Goal: Task Accomplishment & Management: Manage account settings

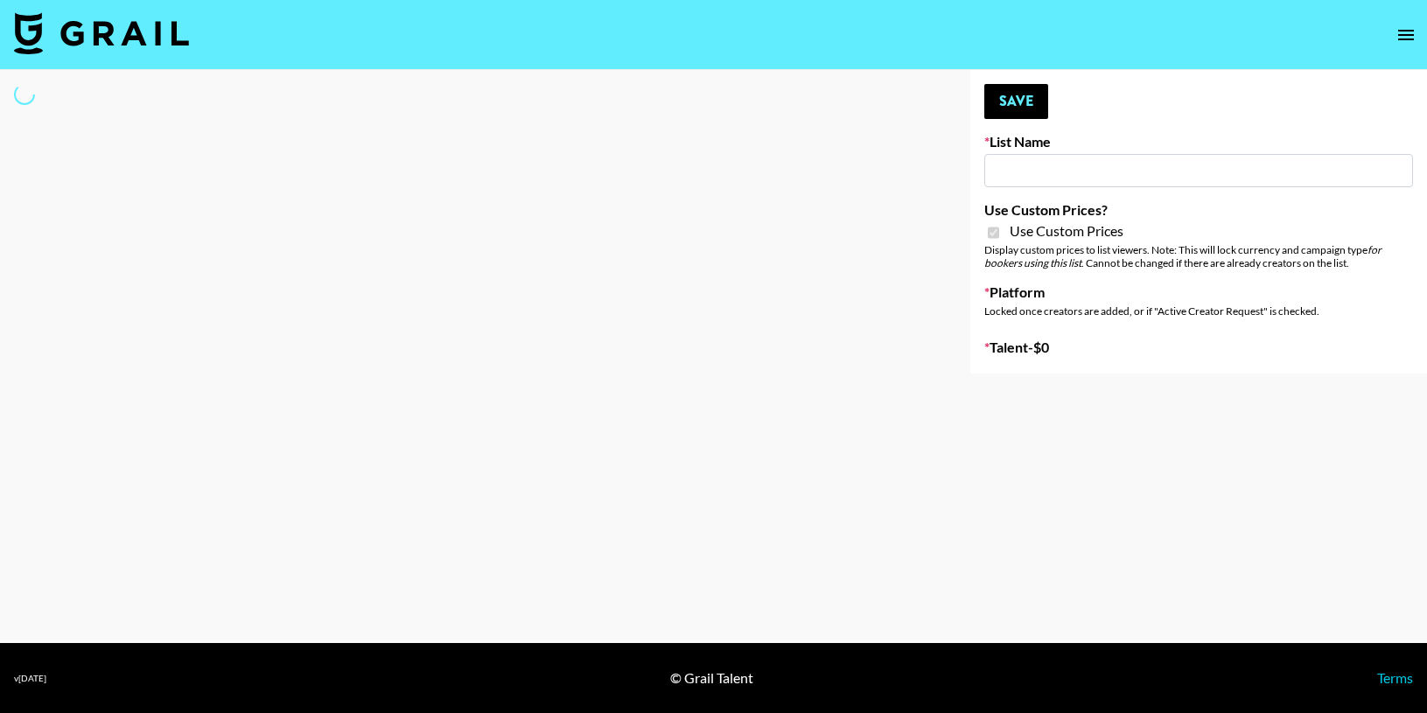
type input "Gensmo (Tiktok)"
checkbox input "true"
select select "Brand"
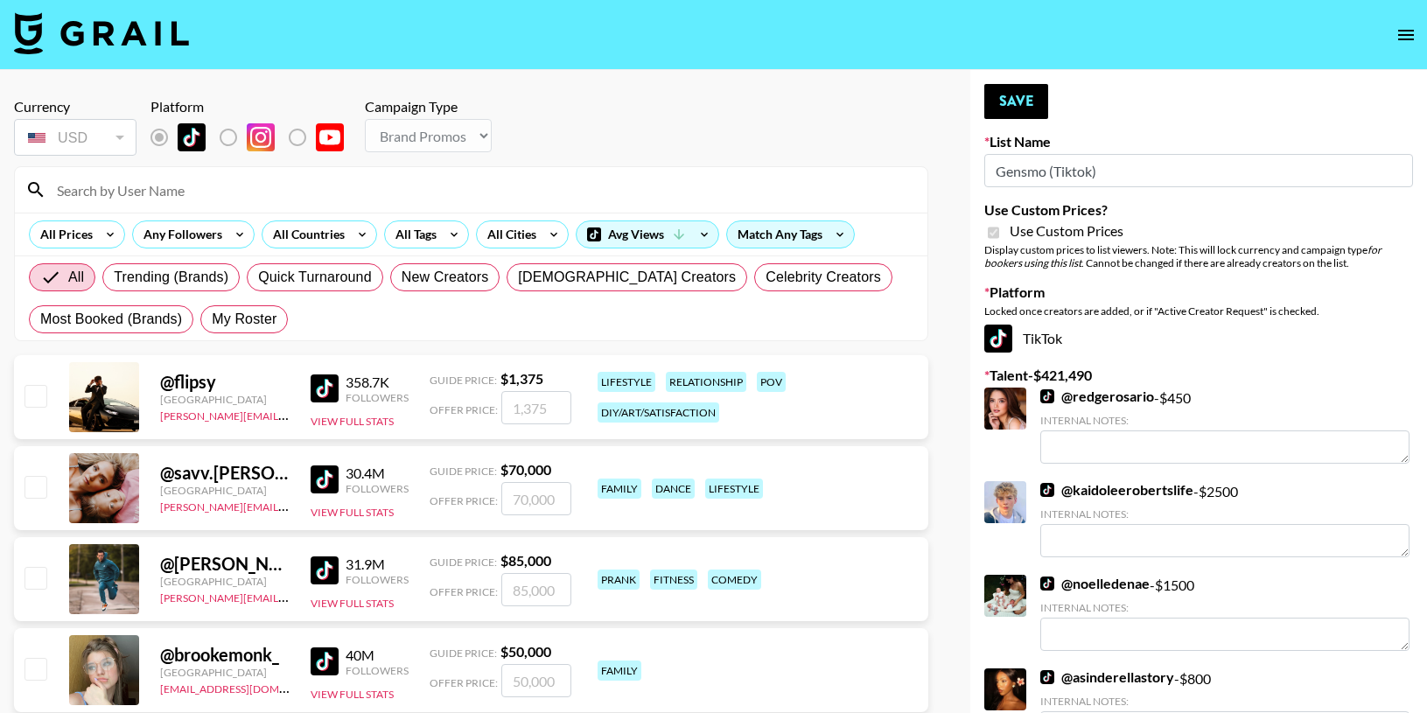
click at [180, 190] on input at bounding box center [481, 190] width 871 height 28
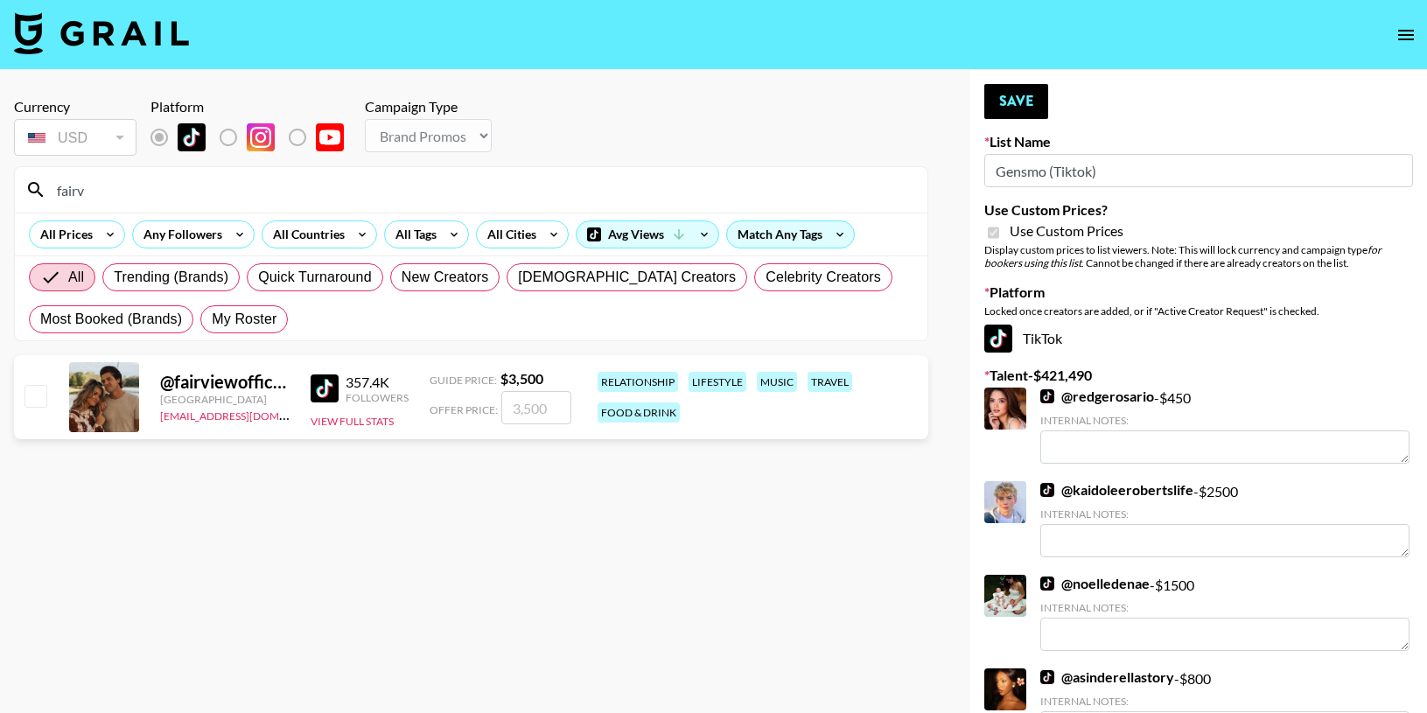
type input "fairv"
click at [33, 400] on input "checkbox" at bounding box center [35, 395] width 21 height 21
checkbox input "true"
type input "3500"
drag, startPoint x: 553, startPoint y: 407, endPoint x: 505, endPoint y: 403, distance: 48.3
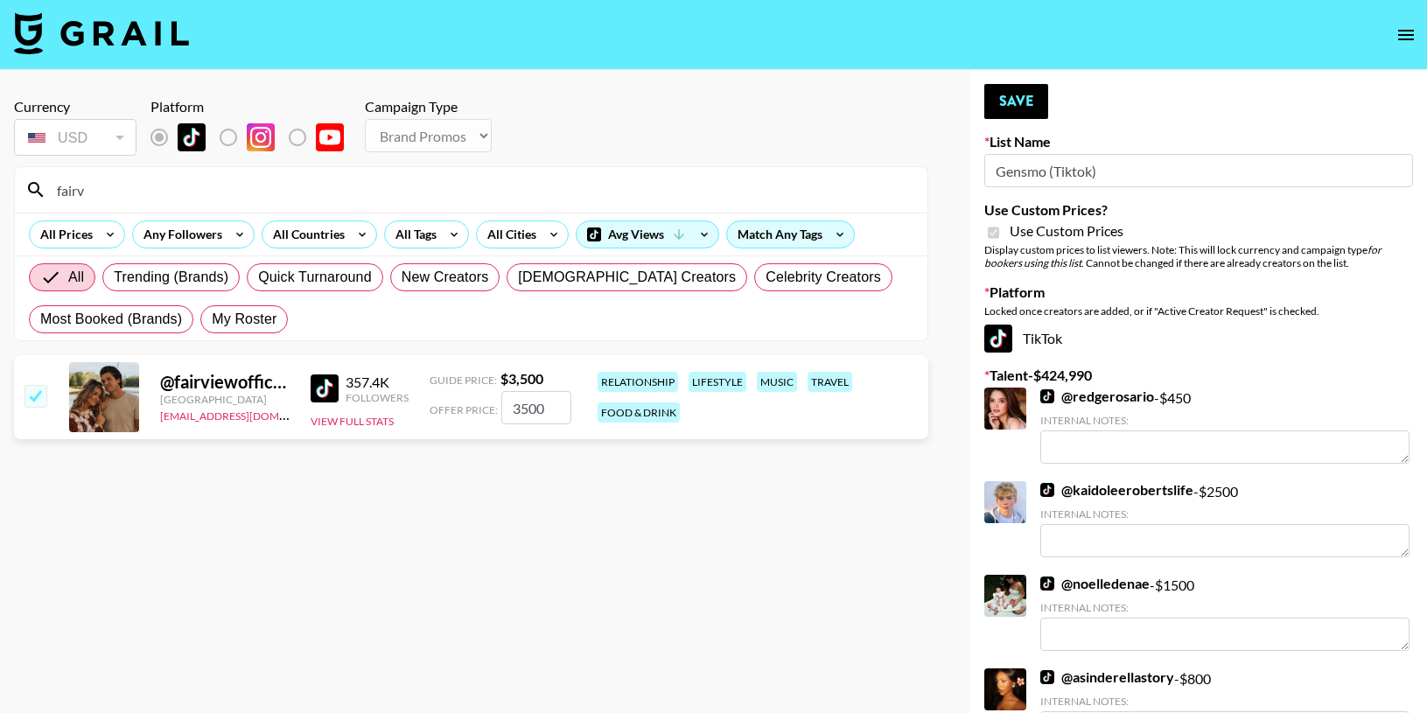
click at [506, 404] on input "3500" at bounding box center [536, 407] width 70 height 33
checkbox input "false"
type input "2"
checkbox input "true"
type input "2000"
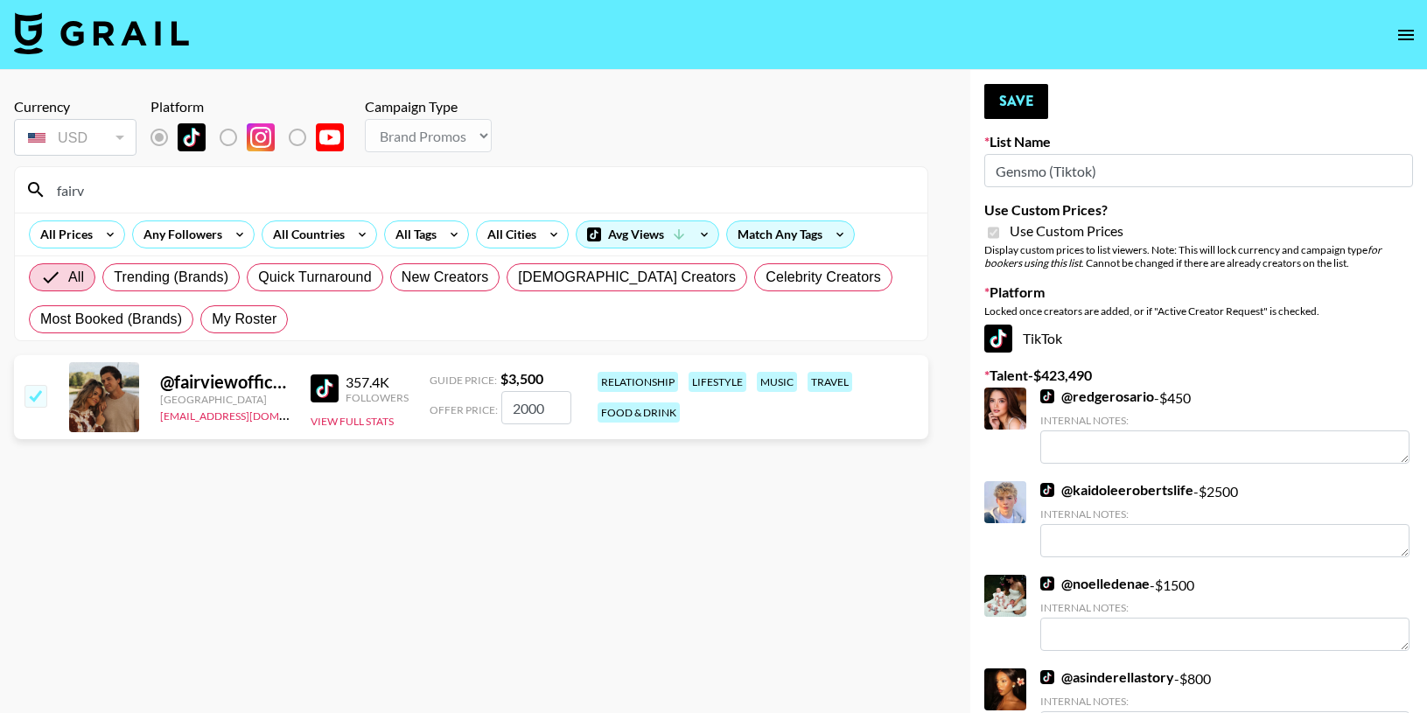
click at [996, 89] on button "Save" at bounding box center [1017, 101] width 64 height 35
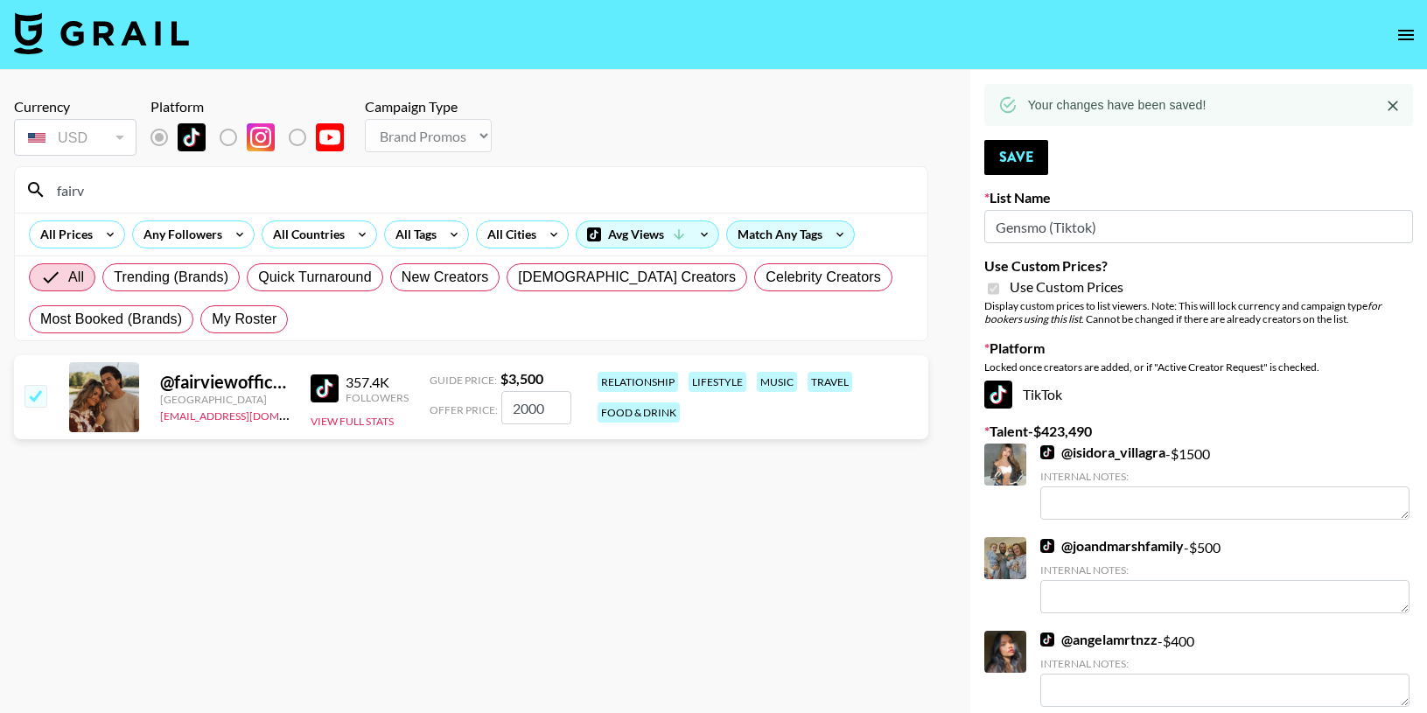
drag, startPoint x: 133, startPoint y: 186, endPoint x: -32, endPoint y: 179, distance: 164.7
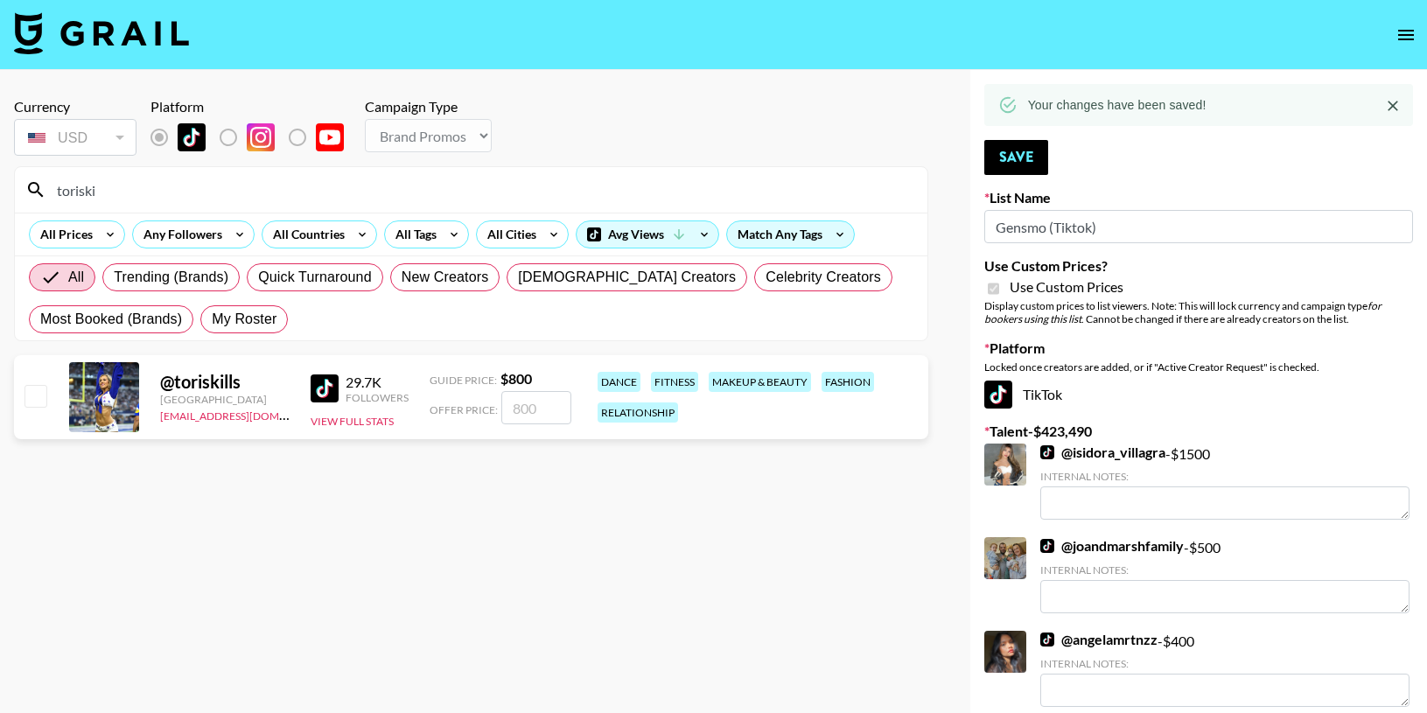
type input "toriski"
click at [25, 398] on input "checkbox" at bounding box center [35, 395] width 21 height 21
checkbox input "true"
type input "800"
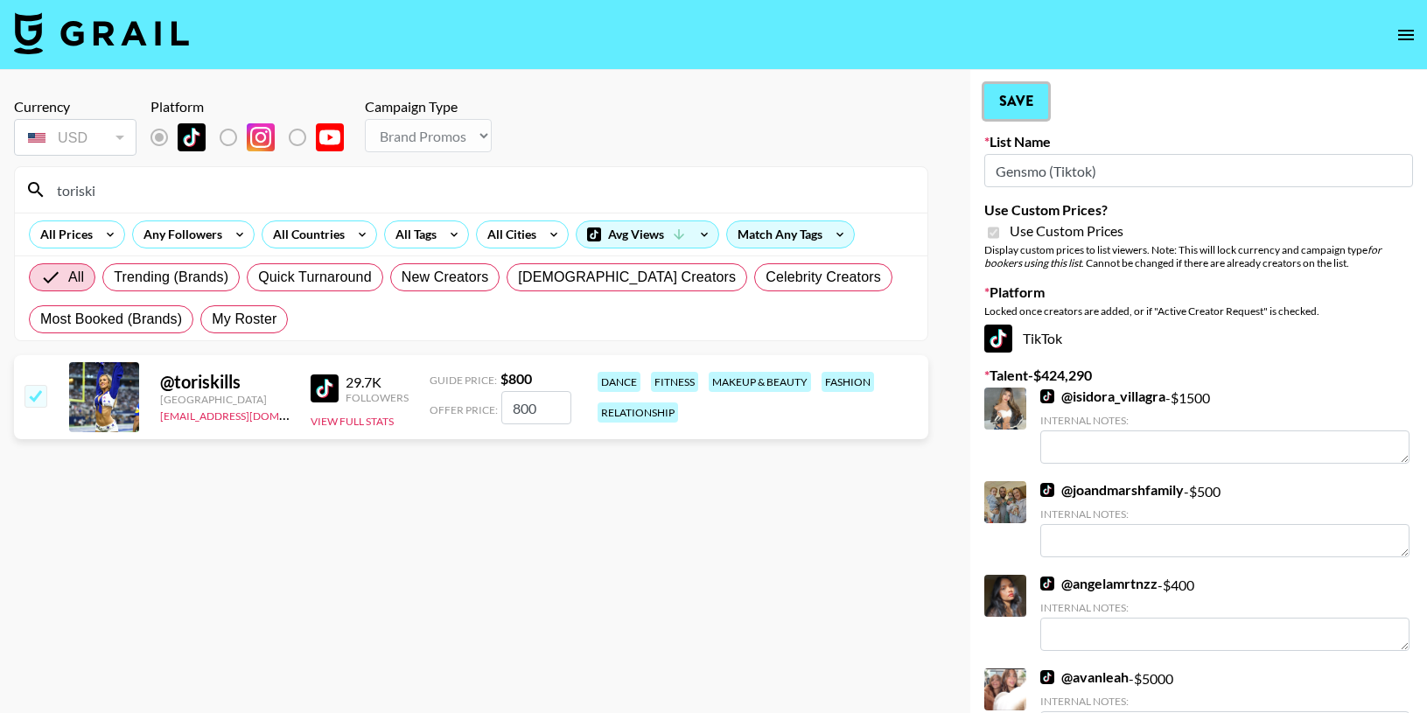
click at [1019, 105] on button "Save" at bounding box center [1017, 101] width 64 height 35
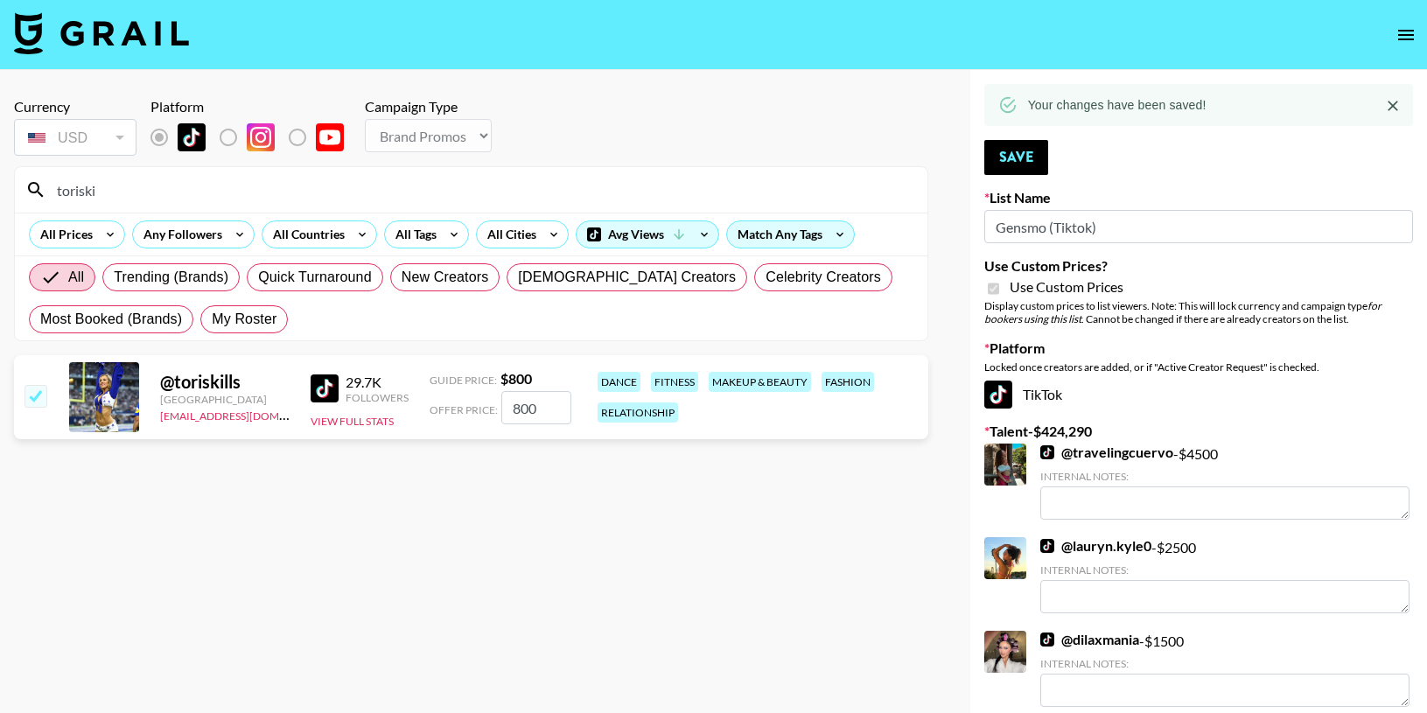
drag, startPoint x: 96, startPoint y: 184, endPoint x: -18, endPoint y: 172, distance: 114.4
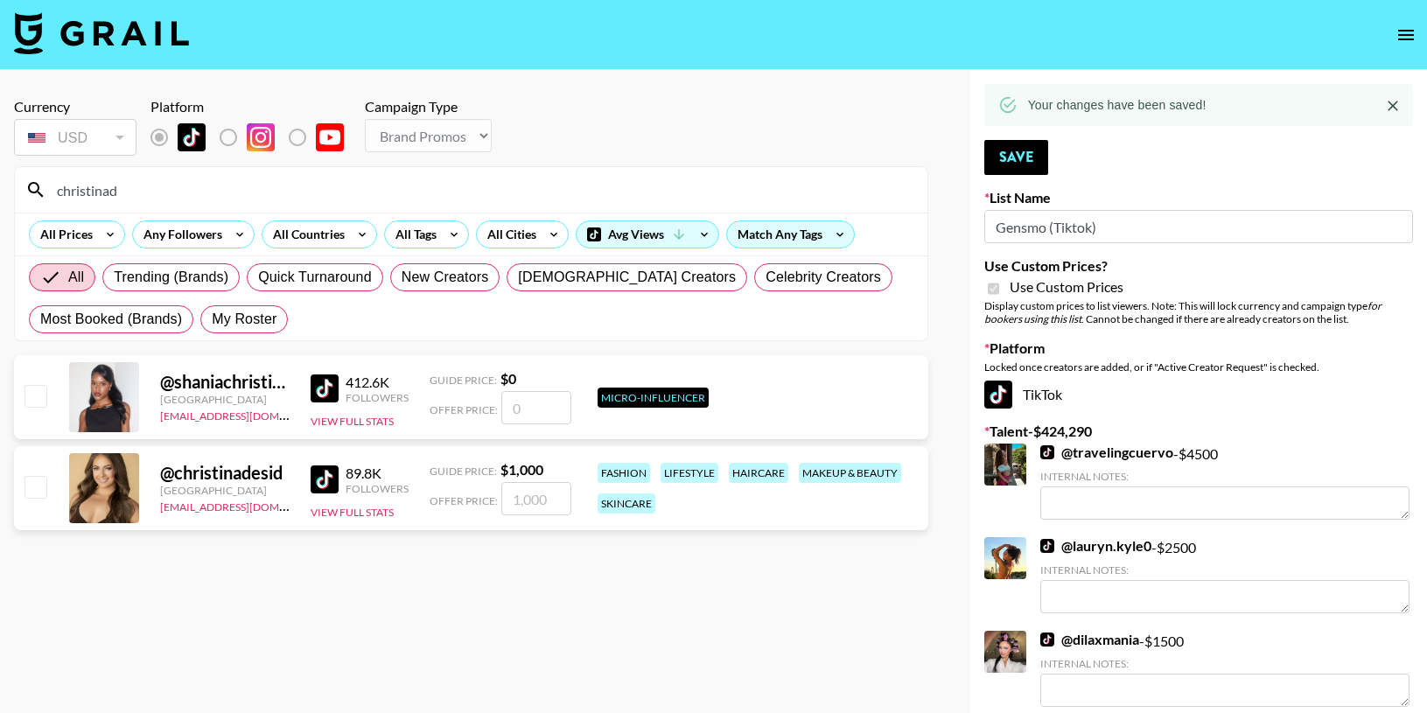
type input "christinad"
drag, startPoint x: 36, startPoint y: 494, endPoint x: 579, endPoint y: 498, distance: 543.5
click at [36, 494] on input "checkbox" at bounding box center [35, 486] width 21 height 21
checkbox input "true"
type input "1000"
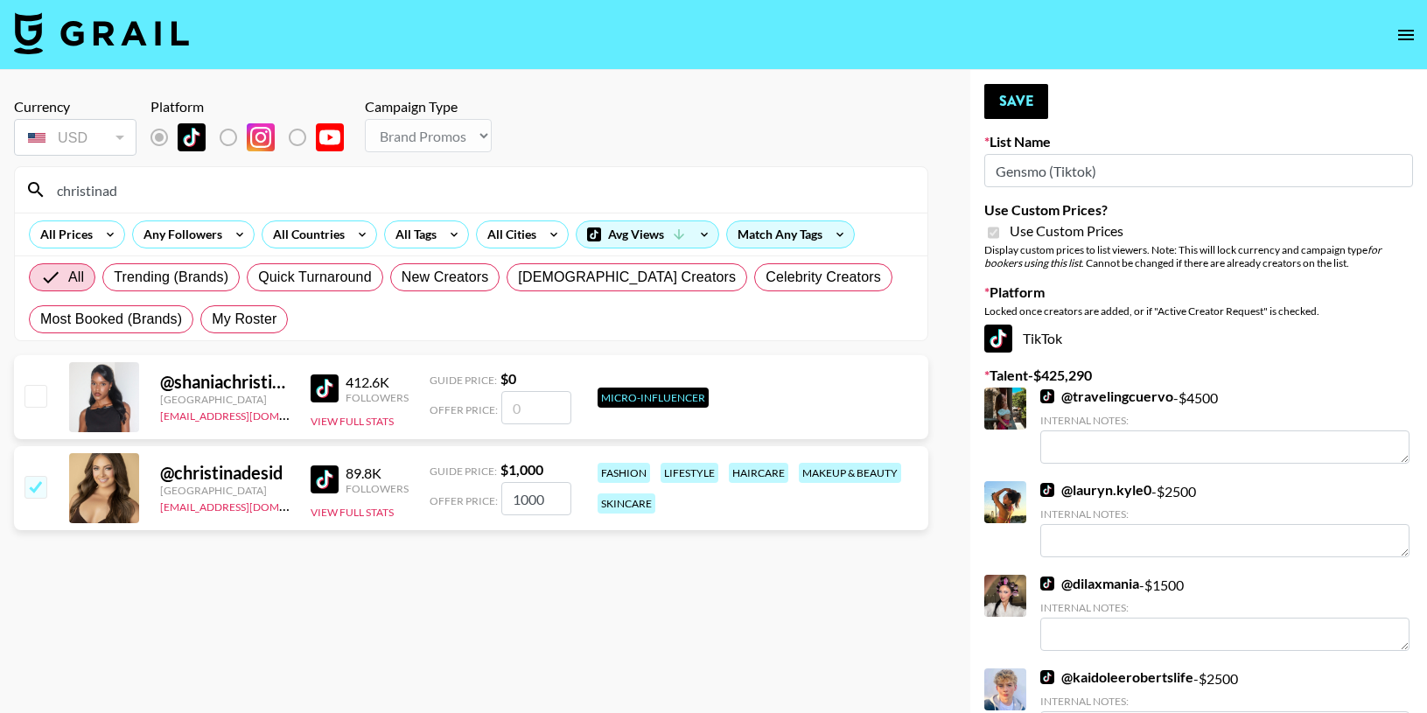
drag, startPoint x: 557, startPoint y: 501, endPoint x: 397, endPoint y: 482, distance: 161.2
click at [397, 482] on div "@ christinadesid [GEOGRAPHIC_DATA] [EMAIL_ADDRESS][DOMAIN_NAME] 89.8K Followers…" at bounding box center [471, 488] width 915 height 84
checkbox input "false"
type input "4"
checkbox input "true"
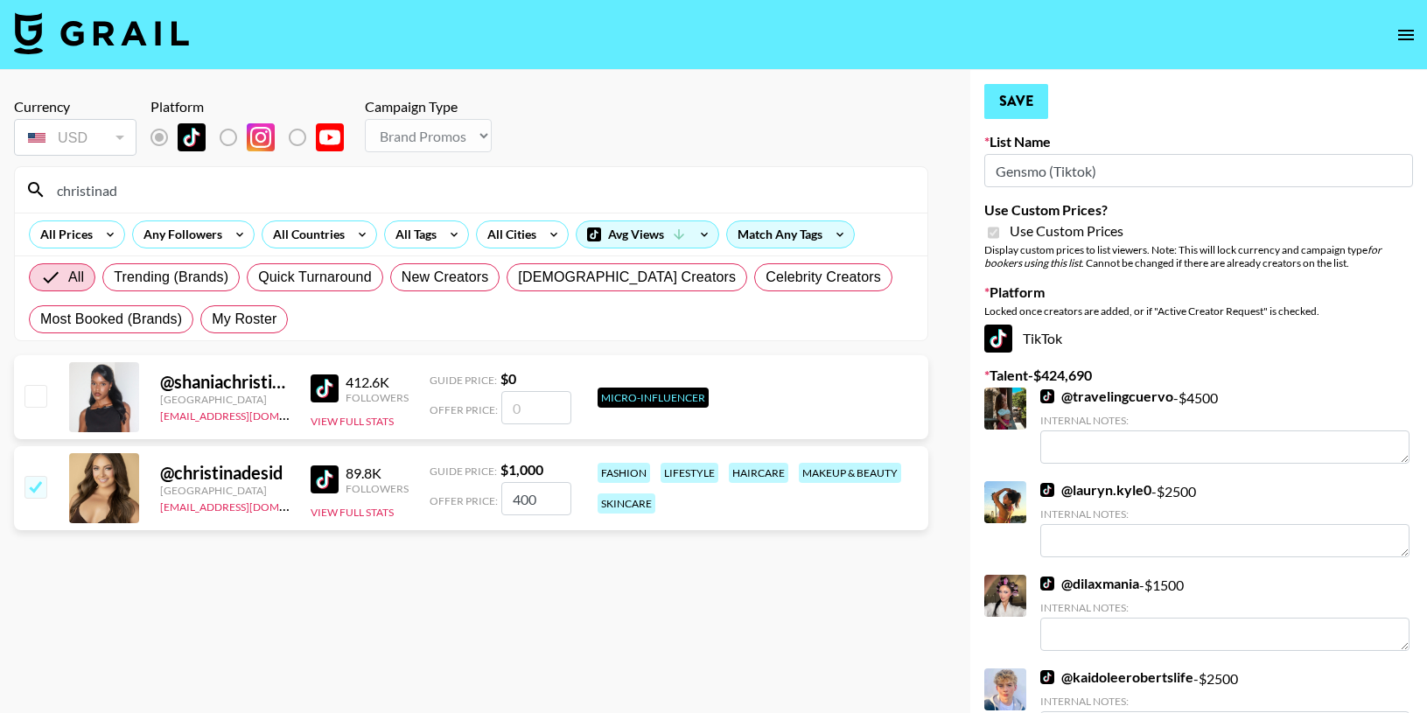
type input "400"
click at [1020, 103] on button "Save" at bounding box center [1017, 101] width 64 height 35
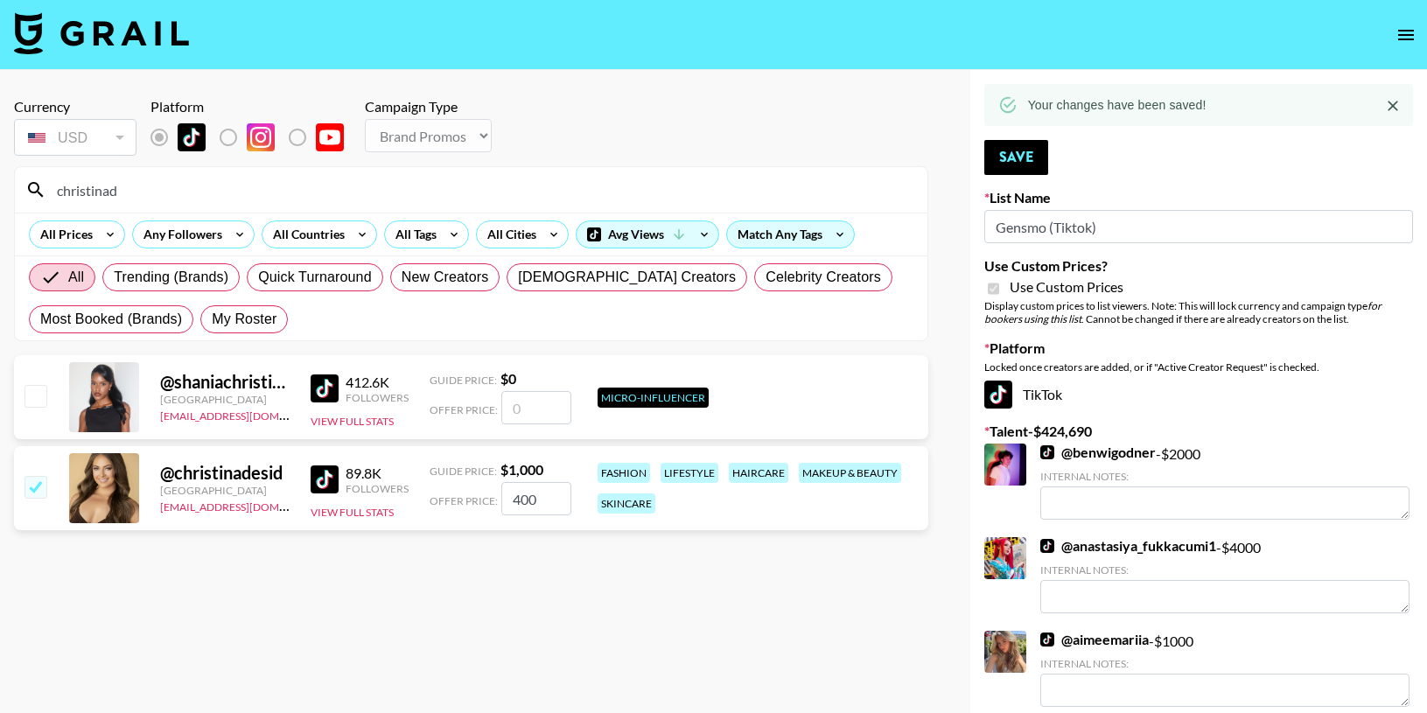
click at [149, 172] on div "christinad" at bounding box center [471, 190] width 913 height 46
drag, startPoint x: 138, startPoint y: 185, endPoint x: -4, endPoint y: 177, distance: 142.0
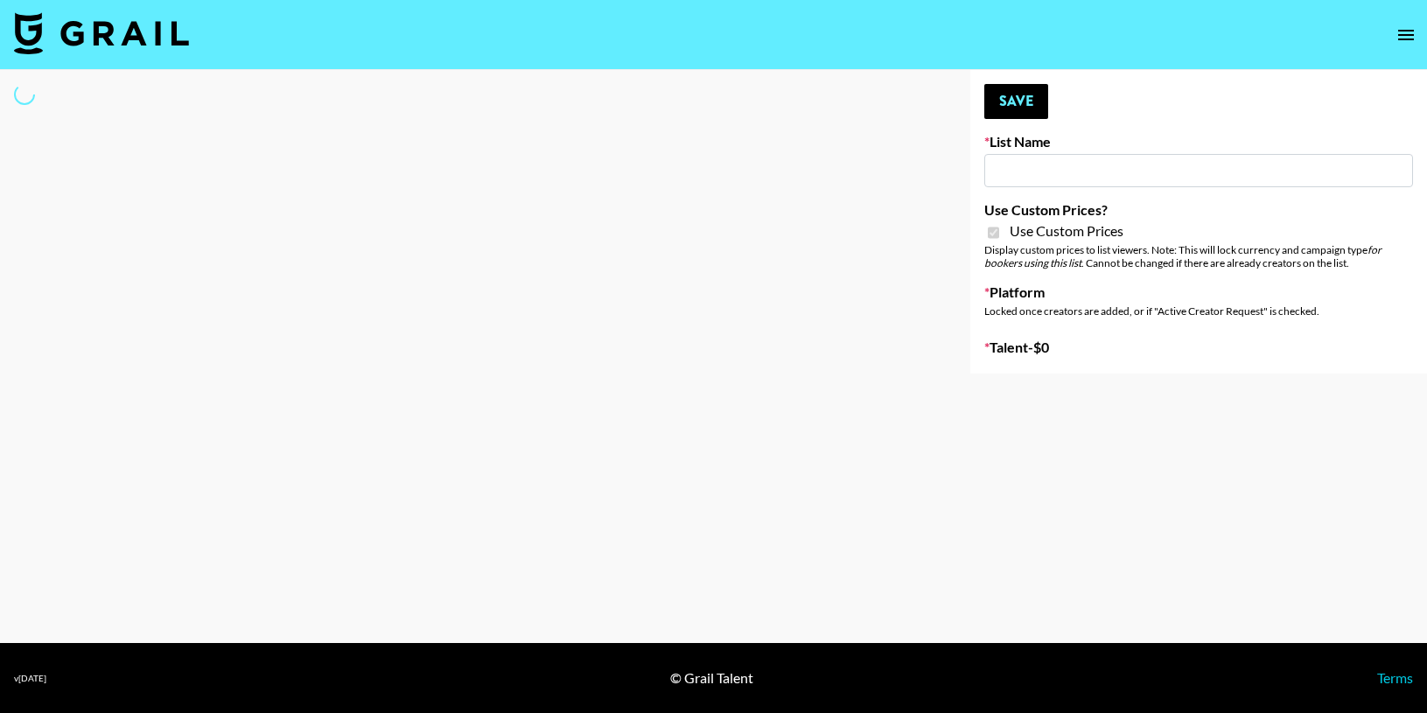
type input "Gensmo (IG)"
checkbox input "true"
select select "Brand"
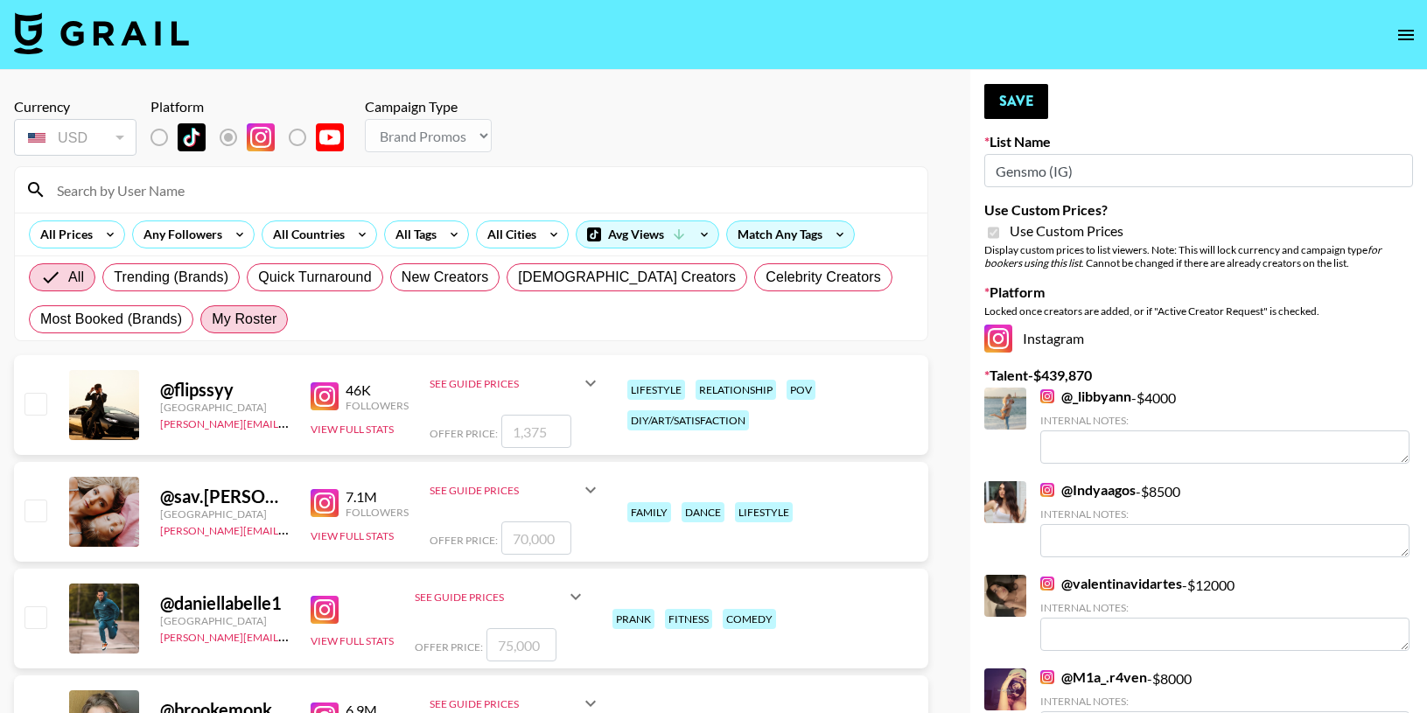
click at [232, 319] on span "My Roster" at bounding box center [244, 319] width 65 height 21
click at [212, 319] on input "My Roster" at bounding box center [212, 319] width 0 height 0
radio input "true"
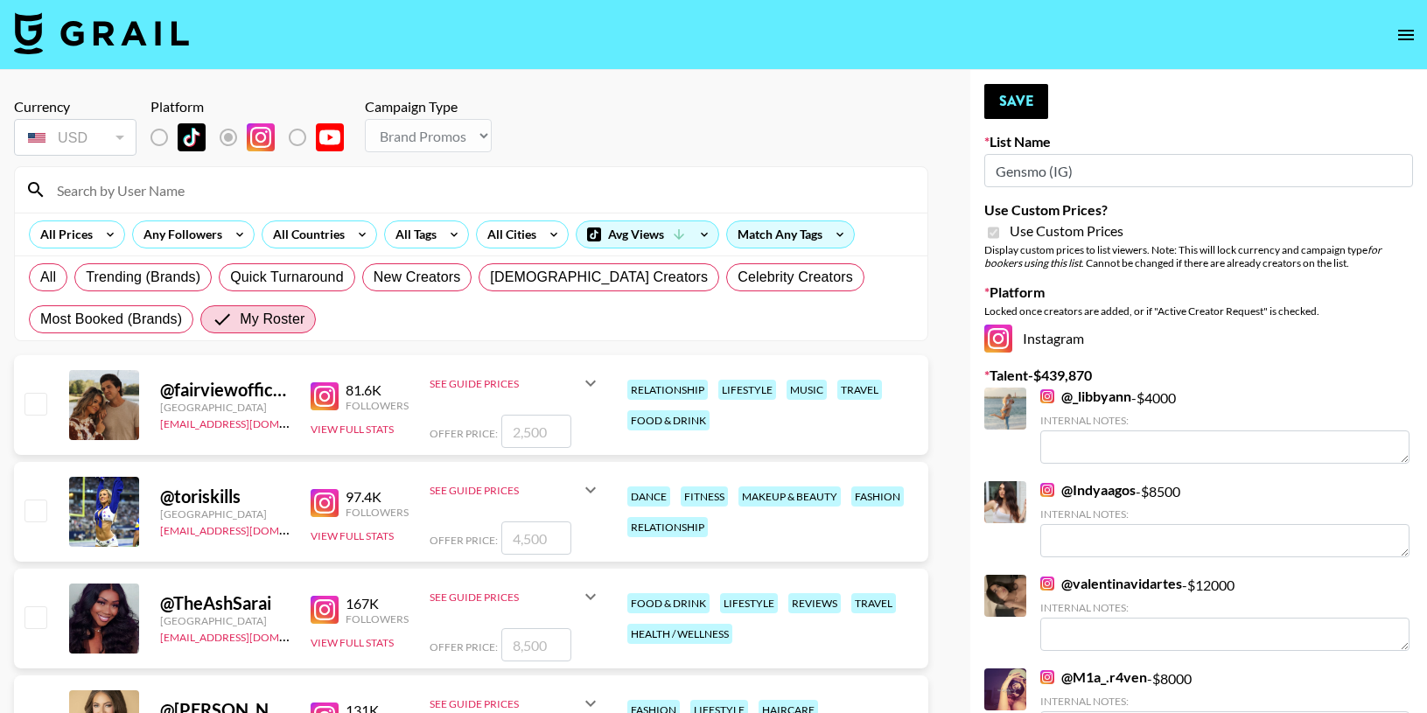
click at [32, 403] on input "checkbox" at bounding box center [35, 403] width 21 height 21
checkbox input "true"
type input "2500"
drag, startPoint x: 550, startPoint y: 433, endPoint x: 514, endPoint y: 432, distance: 36.8
click at [514, 432] on input "2500" at bounding box center [536, 431] width 70 height 33
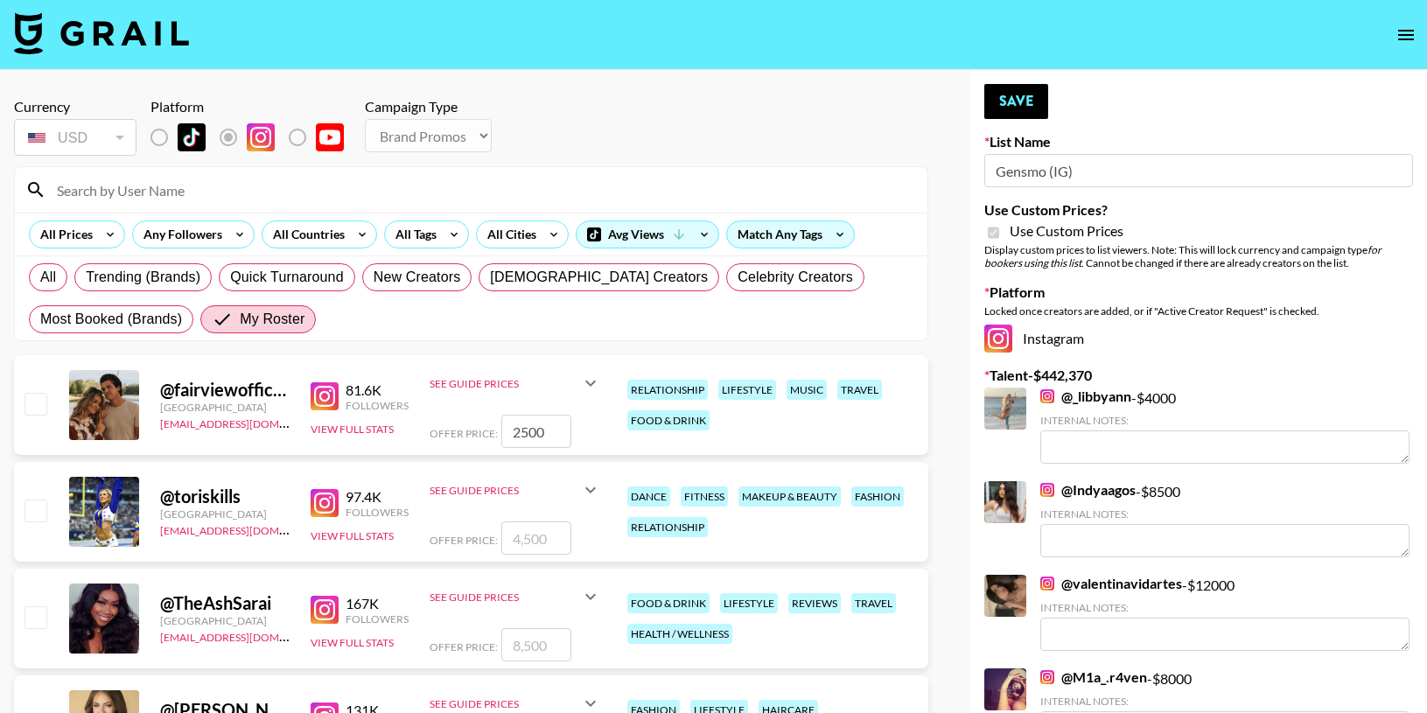
checkbox input "false"
type input "1"
checkbox input "true"
type input "1500"
click at [28, 508] on input "checkbox" at bounding box center [35, 510] width 21 height 21
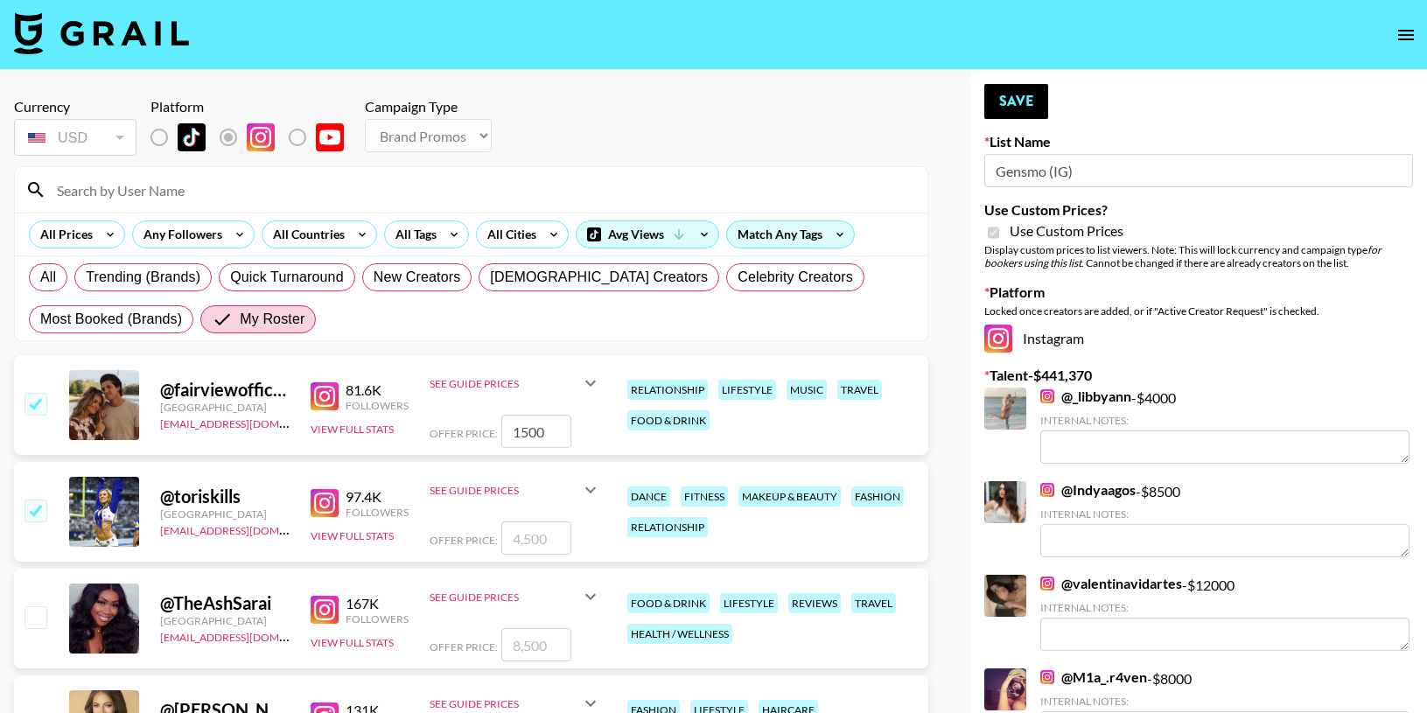
checkbox input "true"
type input "4500"
drag, startPoint x: 554, startPoint y: 535, endPoint x: 472, endPoint y: 532, distance: 82.3
click at [473, 534] on div "Offer Price: 4500" at bounding box center [516, 538] width 172 height 33
checkbox input "false"
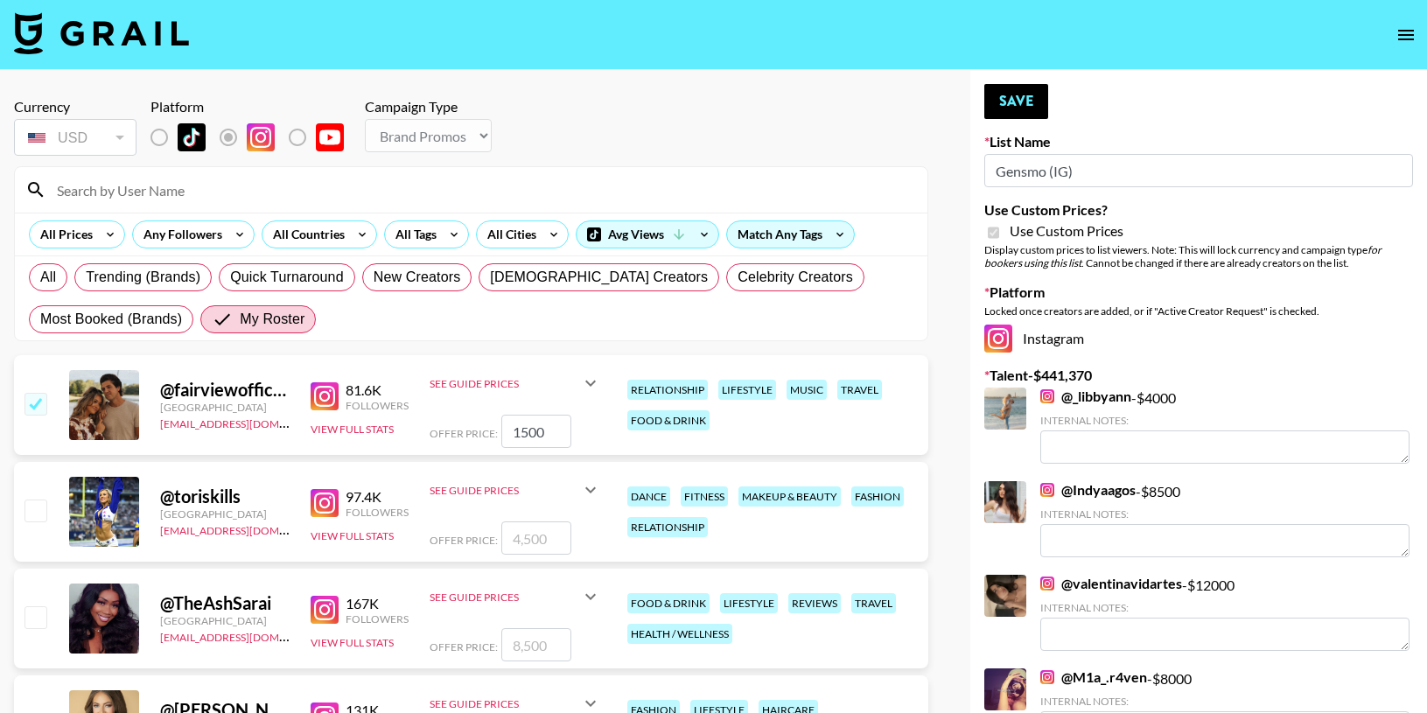
type input "3"
checkbox input "true"
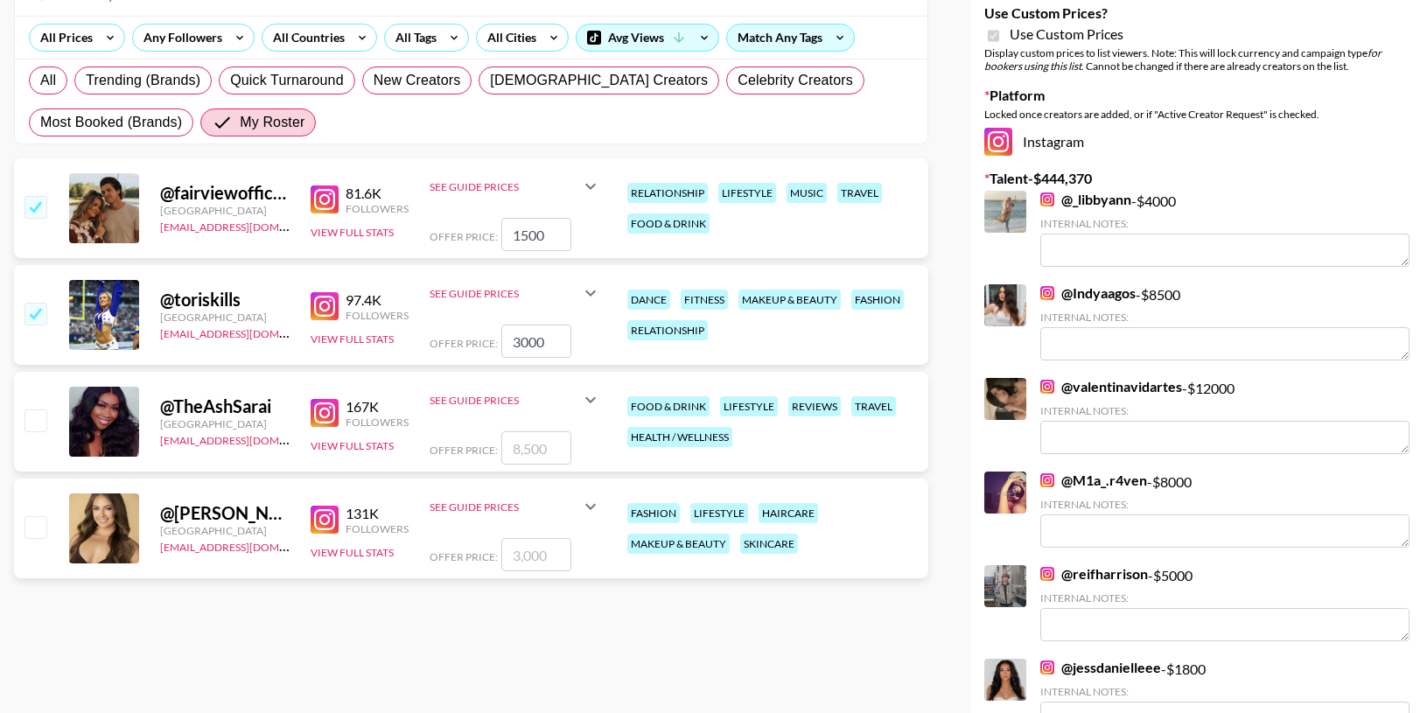
scroll to position [257, 0]
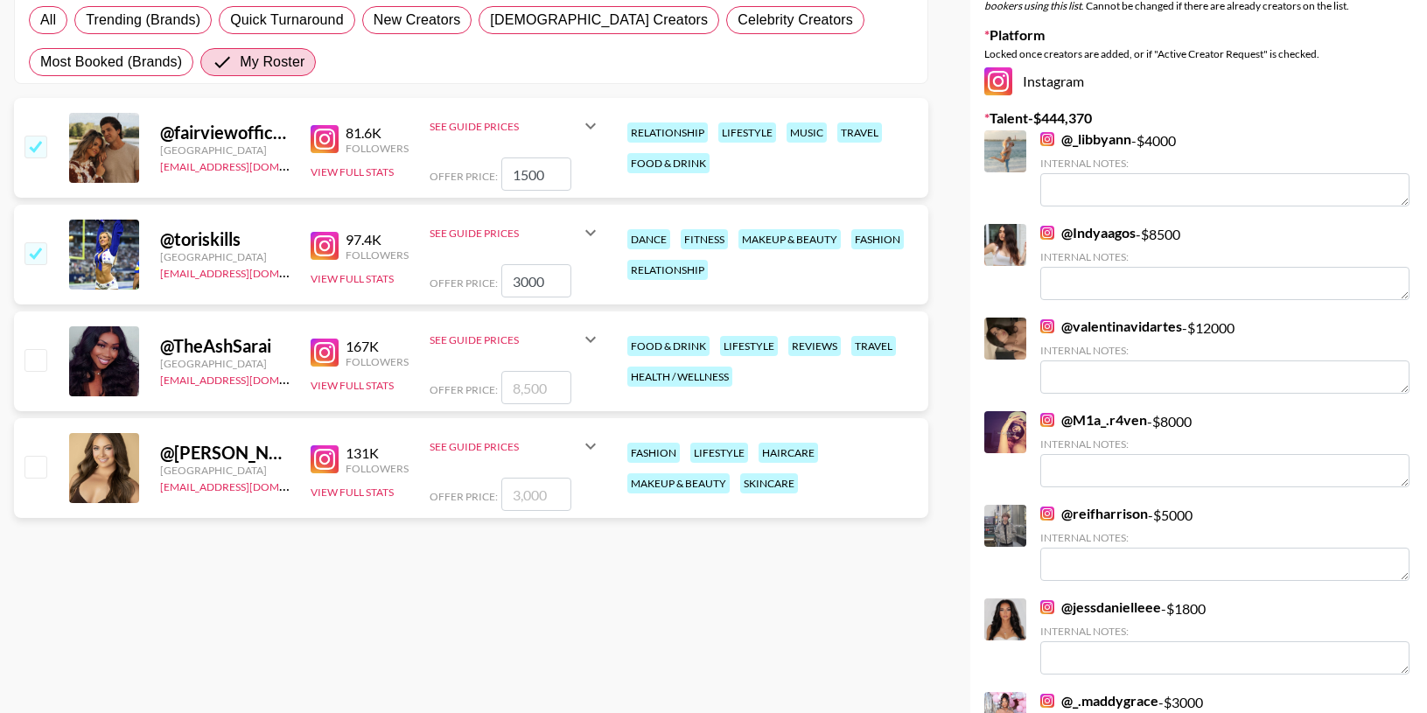
type input "3000"
click at [32, 473] on input "checkbox" at bounding box center [35, 466] width 21 height 21
checkbox input "true"
type input "3000"
drag, startPoint x: 548, startPoint y: 495, endPoint x: 429, endPoint y: 477, distance: 120.4
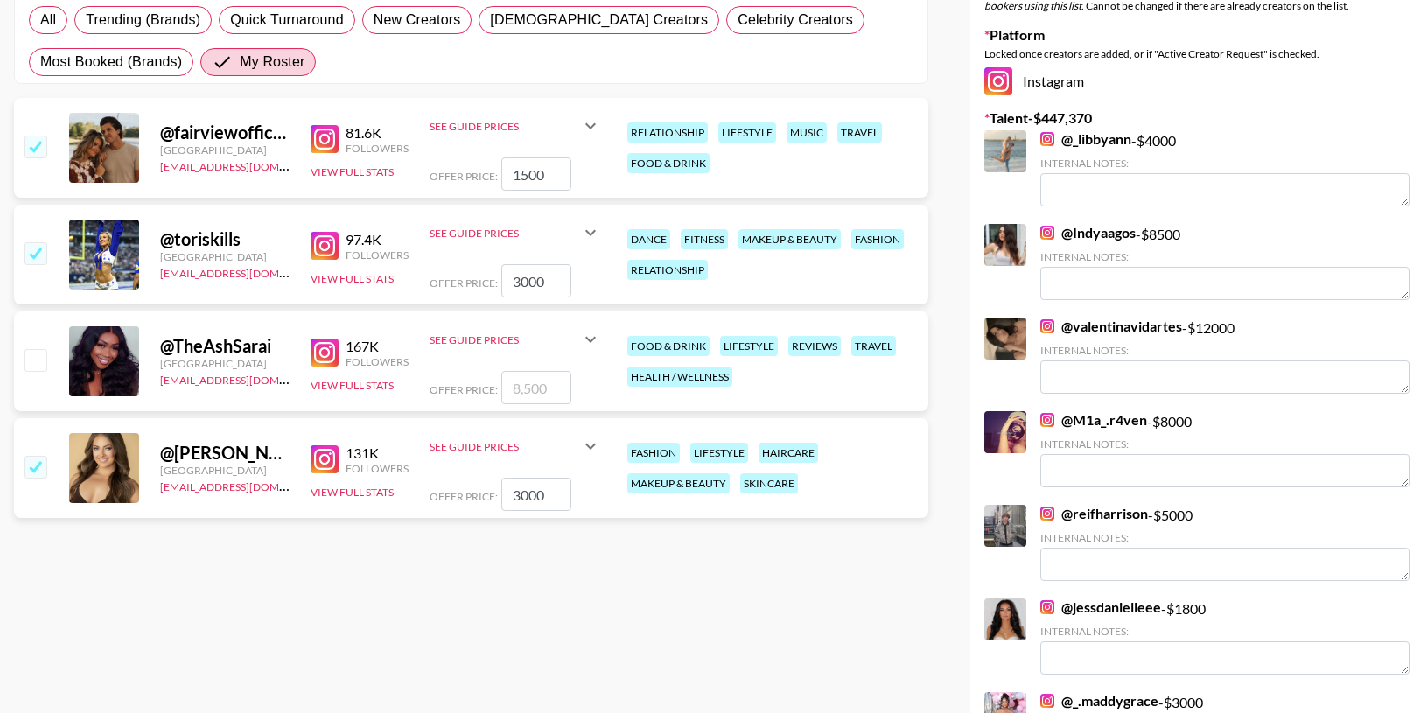
click at [437, 479] on div "Offer Price: 3000" at bounding box center [516, 494] width 172 height 33
checkbox input "false"
type input "1"
checkbox input "true"
type input "1"
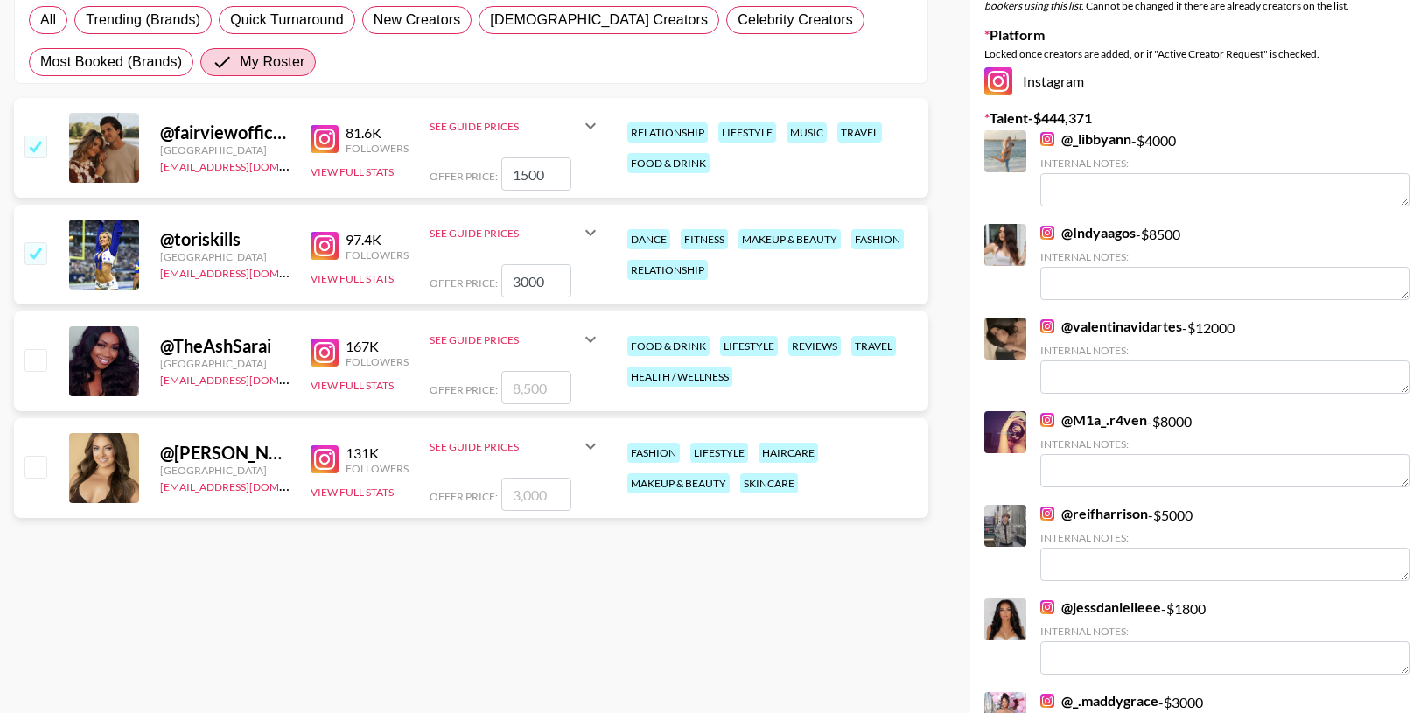
checkbox input "false"
type input "8"
checkbox input "true"
type input "800"
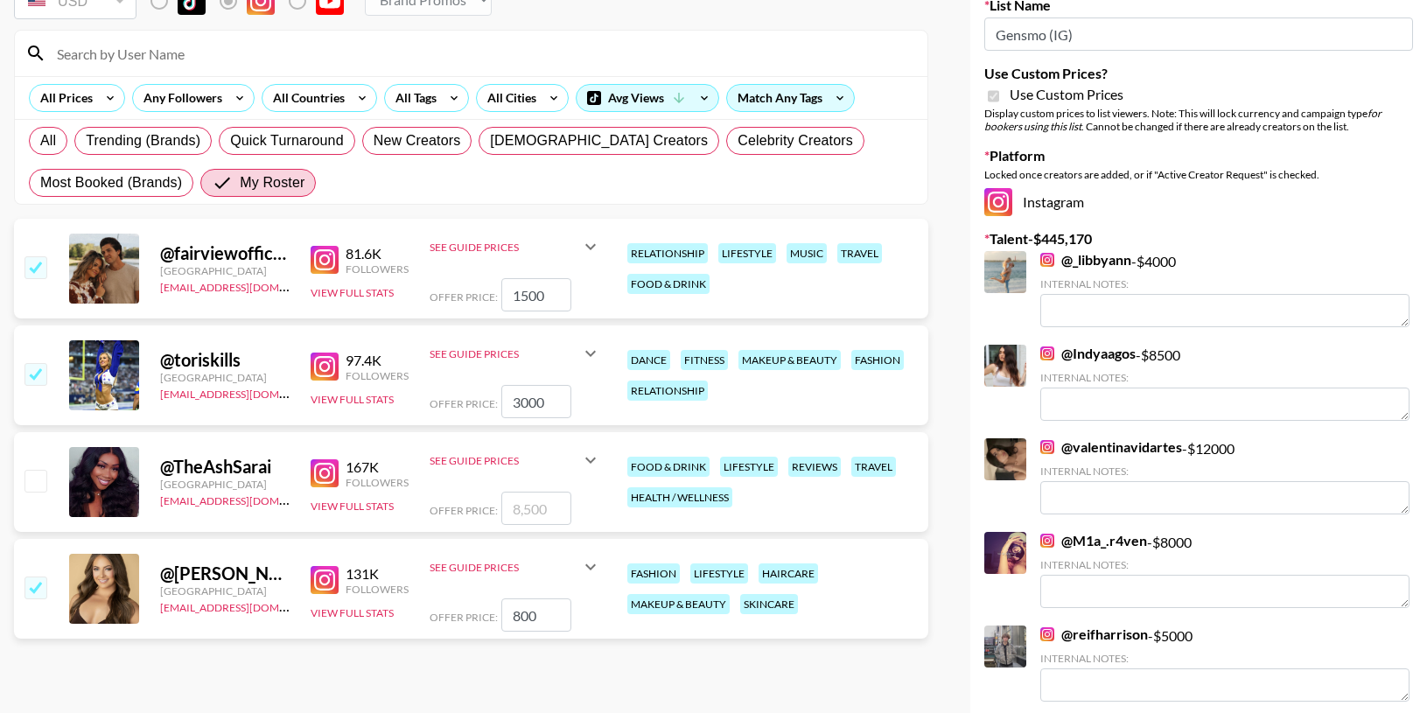
scroll to position [0, 0]
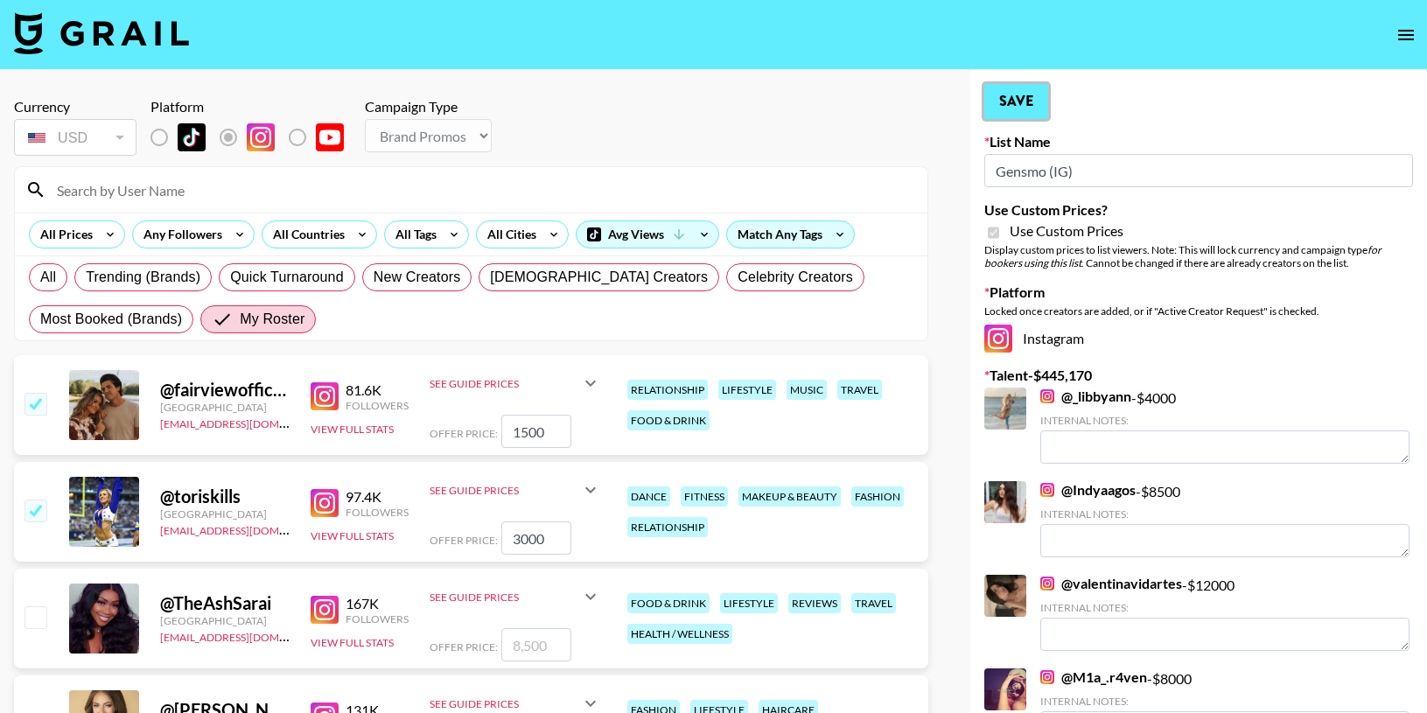
click at [1024, 97] on button "Save" at bounding box center [1017, 101] width 64 height 35
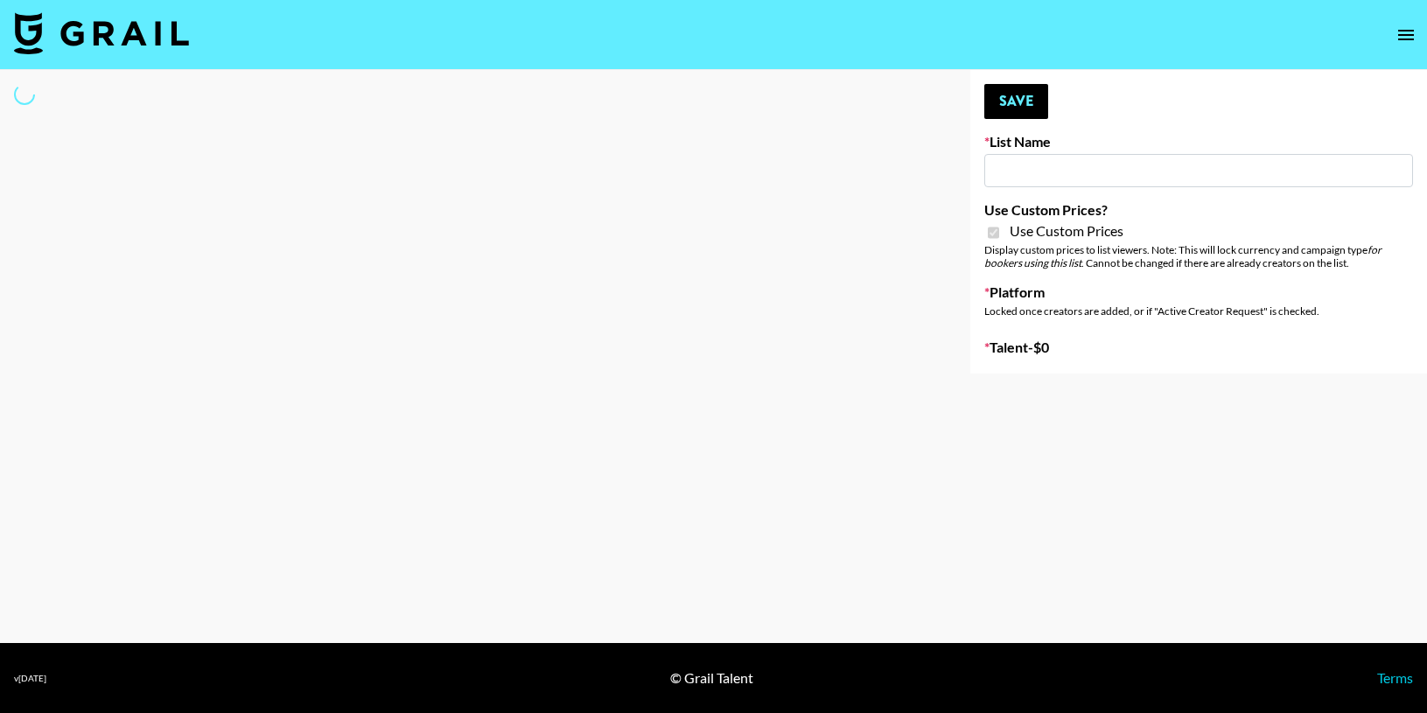
type input "DDG Beauty"
checkbox input "true"
select select "Brand"
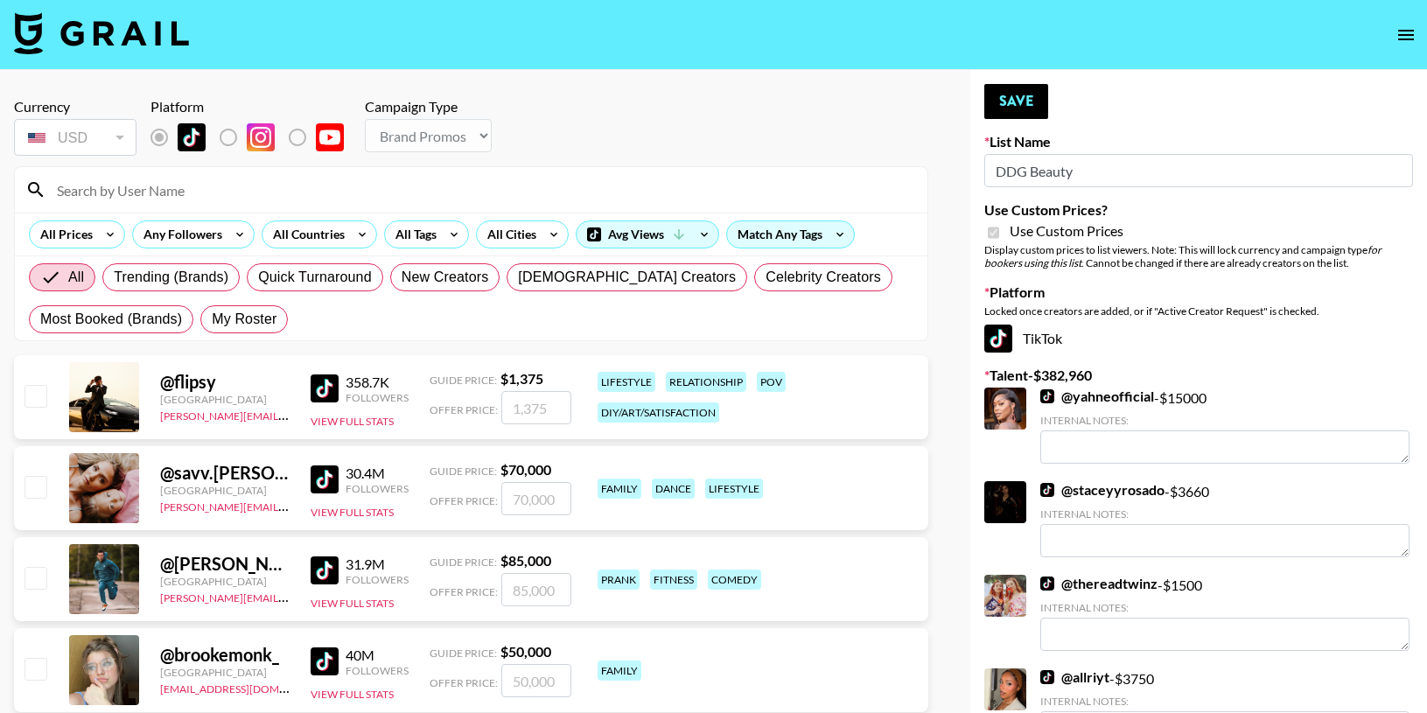
click at [123, 191] on input at bounding box center [481, 190] width 871 height 28
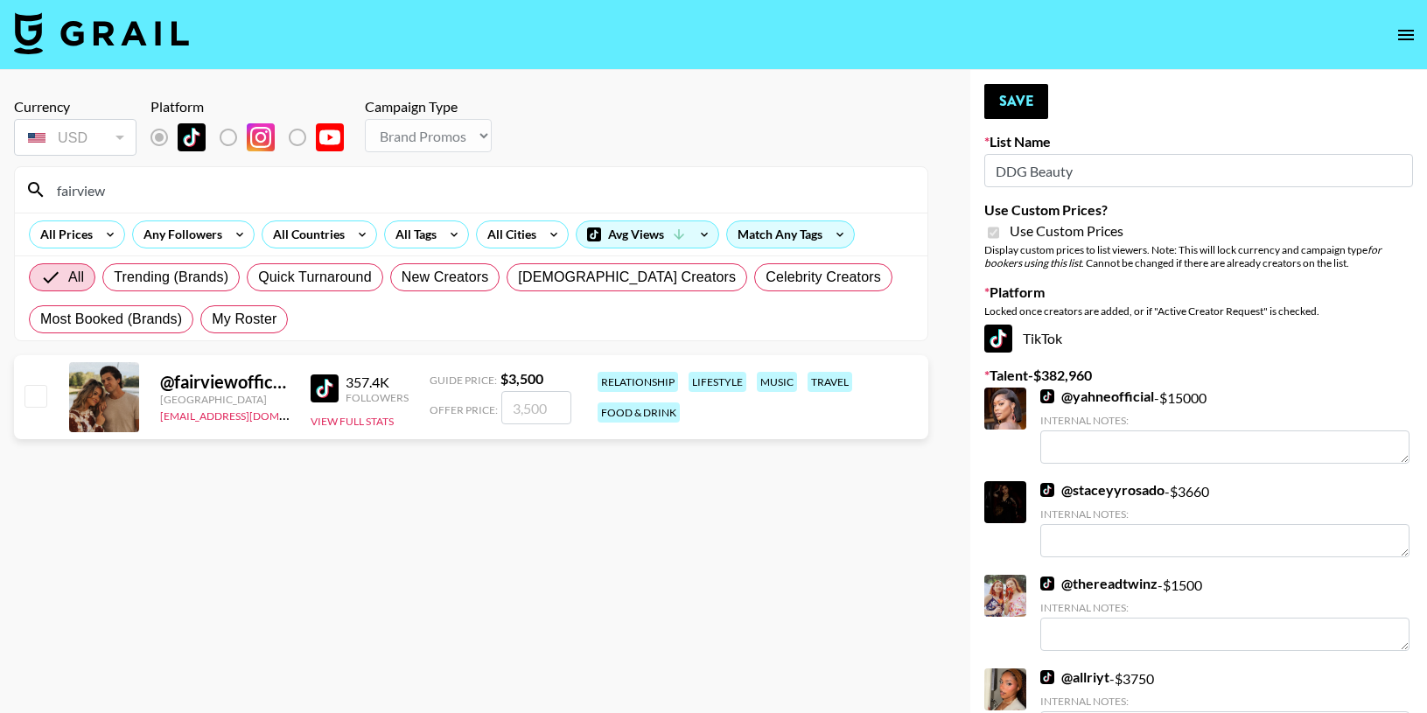
type input "fairview"
click at [36, 395] on input "checkbox" at bounding box center [35, 395] width 21 height 21
checkbox input "true"
type input "3500"
drag, startPoint x: 553, startPoint y: 405, endPoint x: 363, endPoint y: 403, distance: 189.9
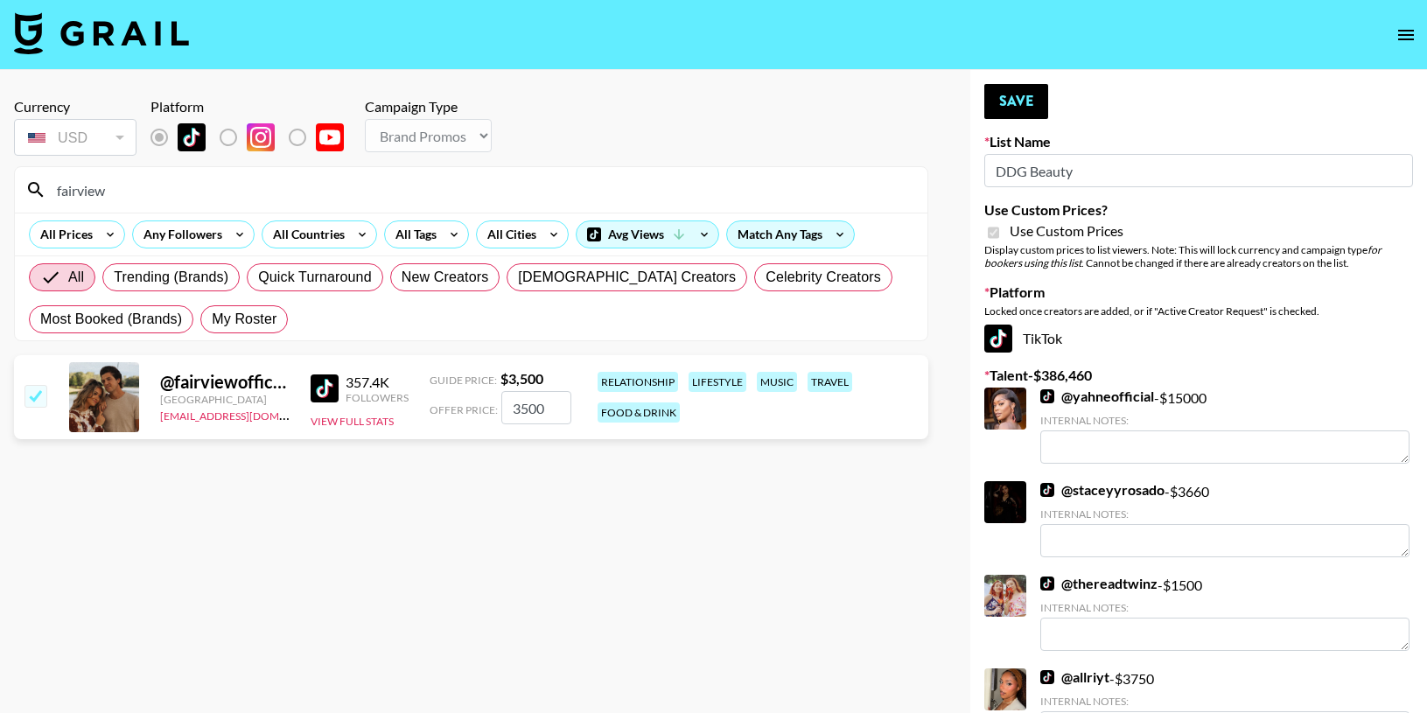
click at [371, 405] on div "@ fairviewofficial United States alyssa.bogdan@grail-talent.com 357.4K Follower…" at bounding box center [471, 397] width 915 height 84
checkbox input "true"
type input "2000"
click at [1010, 102] on button "Save" at bounding box center [1017, 101] width 64 height 35
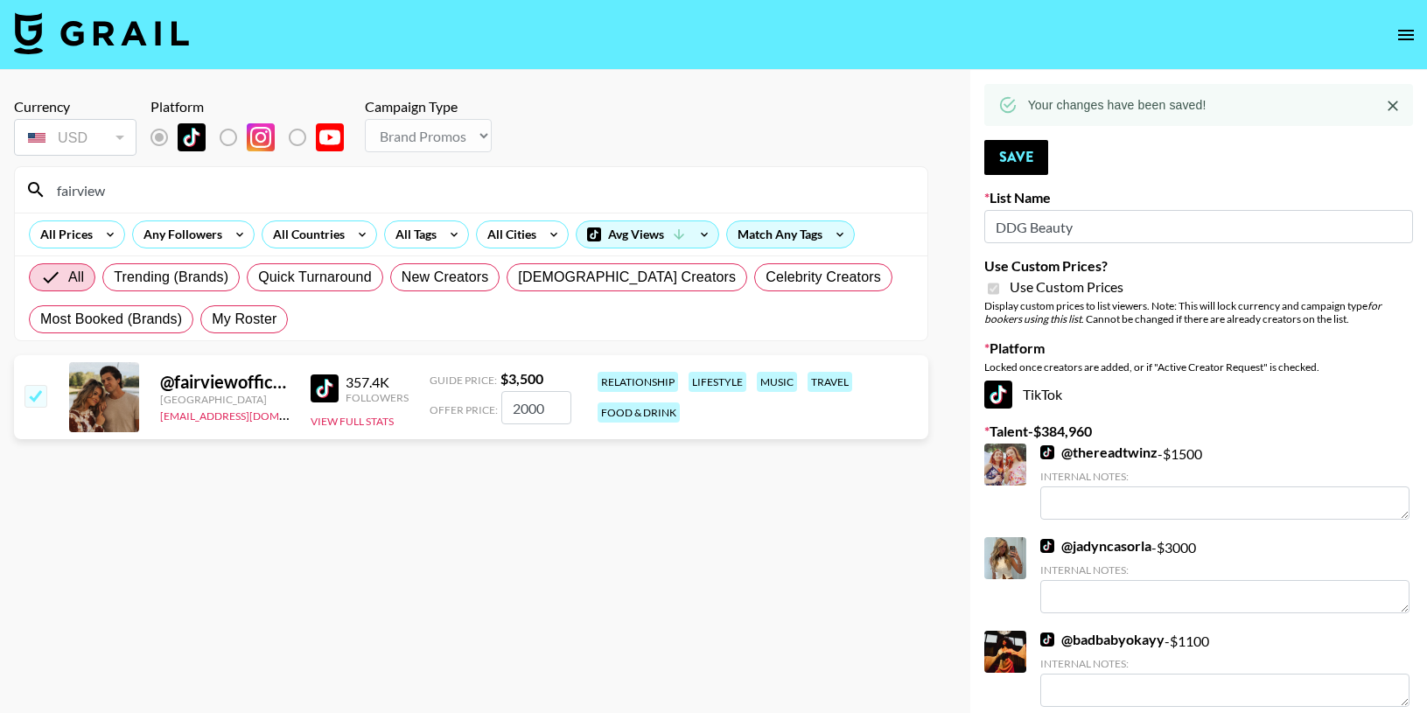
drag, startPoint x: 130, startPoint y: 197, endPoint x: -32, endPoint y: 186, distance: 162.2
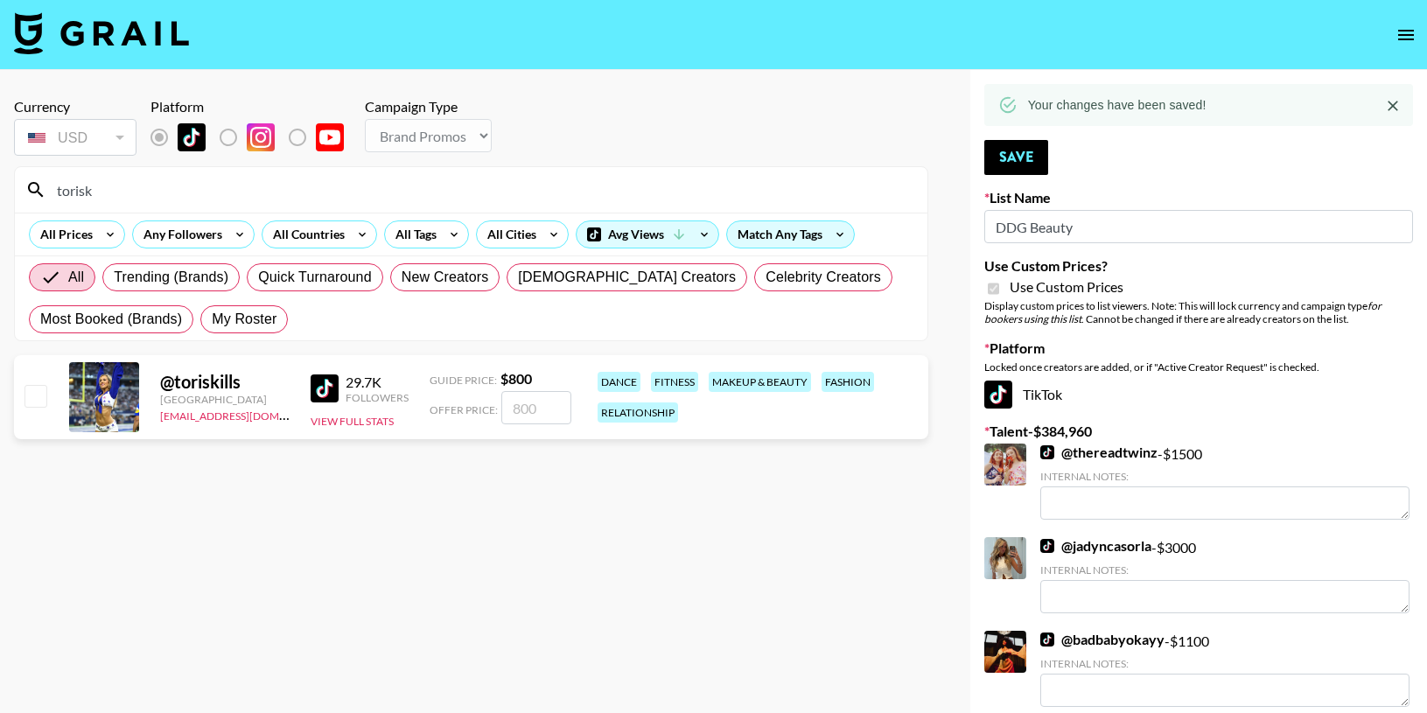
type input "torisk"
click at [25, 397] on input "checkbox" at bounding box center [35, 395] width 21 height 21
checkbox input "true"
type input "800"
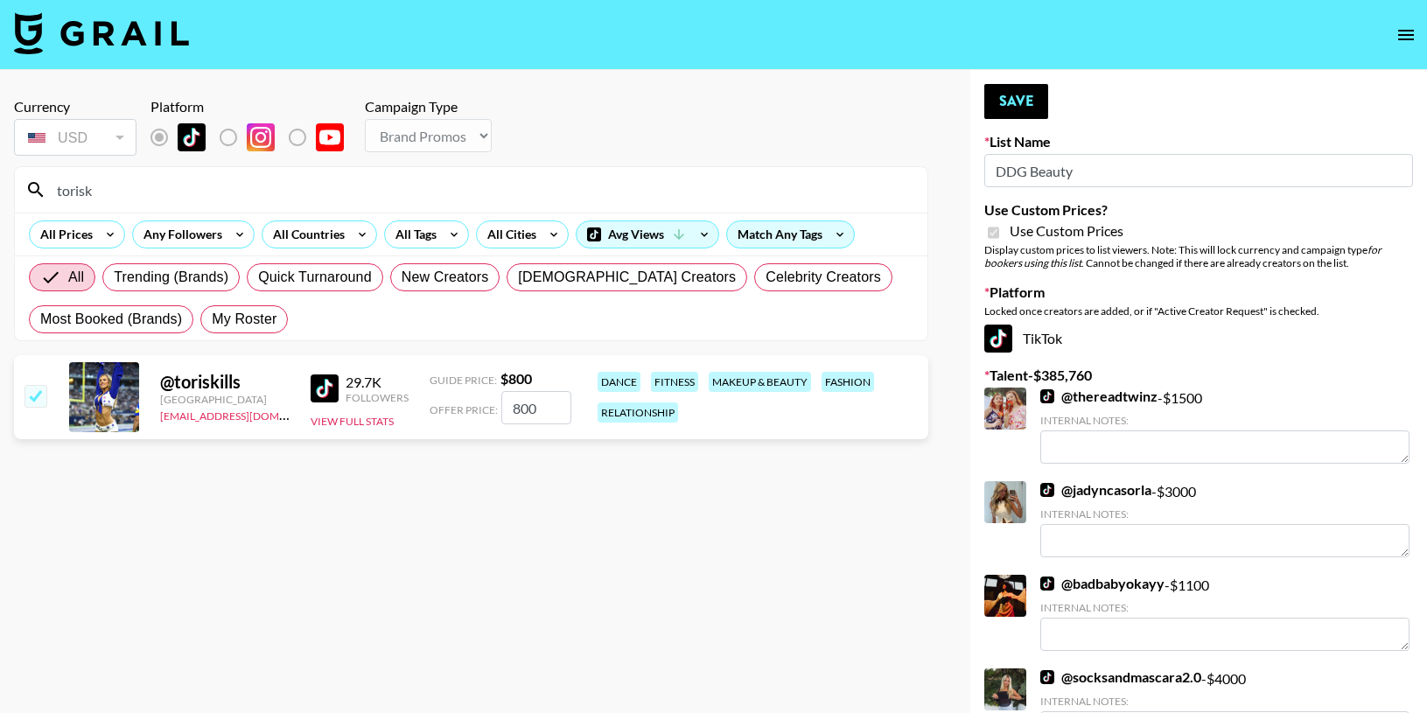
drag, startPoint x: 546, startPoint y: 405, endPoint x: 354, endPoint y: 361, distance: 196.6
click at [362, 364] on div "@ toriskills United States alyssa.bogdan@grail-talent.com 29.7K Followers View …" at bounding box center [471, 397] width 915 height 84
checkbox input "true"
type input "2000"
click at [1003, 116] on button "Save" at bounding box center [1017, 101] width 64 height 35
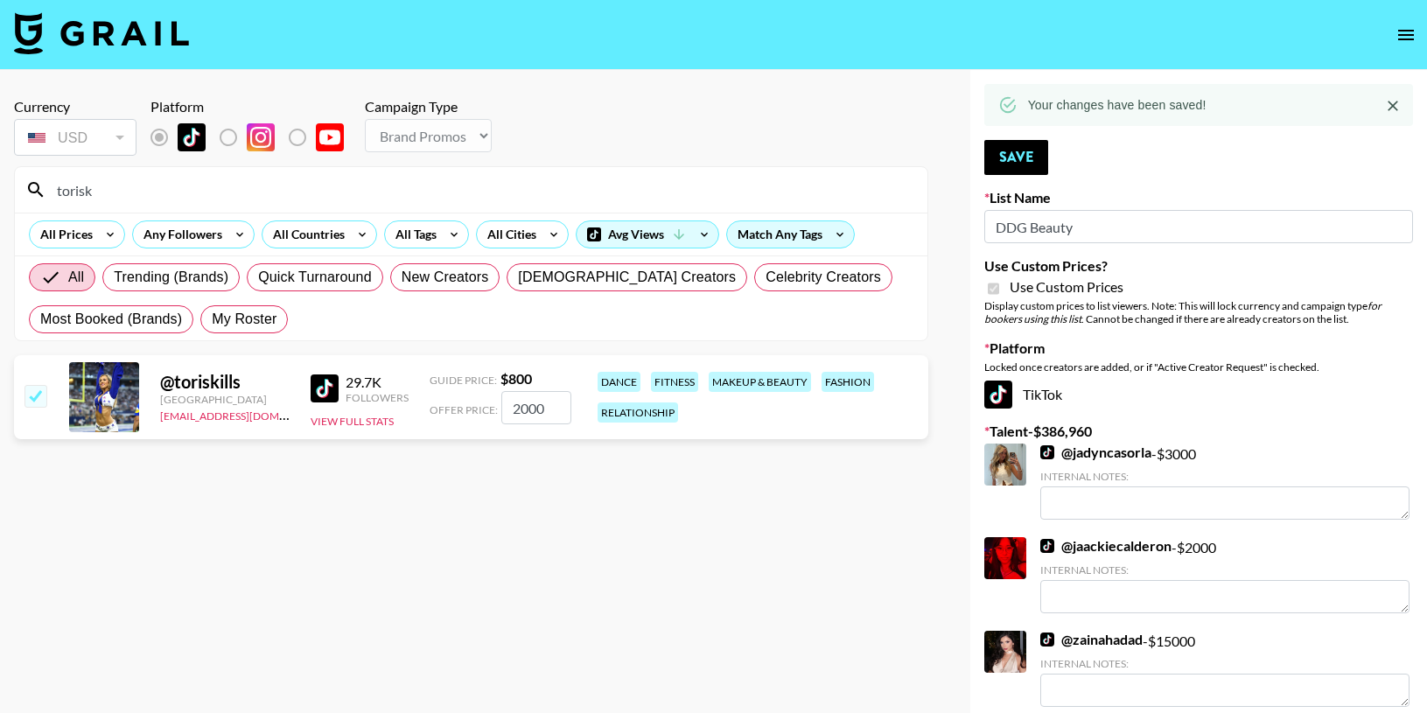
drag, startPoint x: 122, startPoint y: 195, endPoint x: 3, endPoint y: 172, distance: 121.3
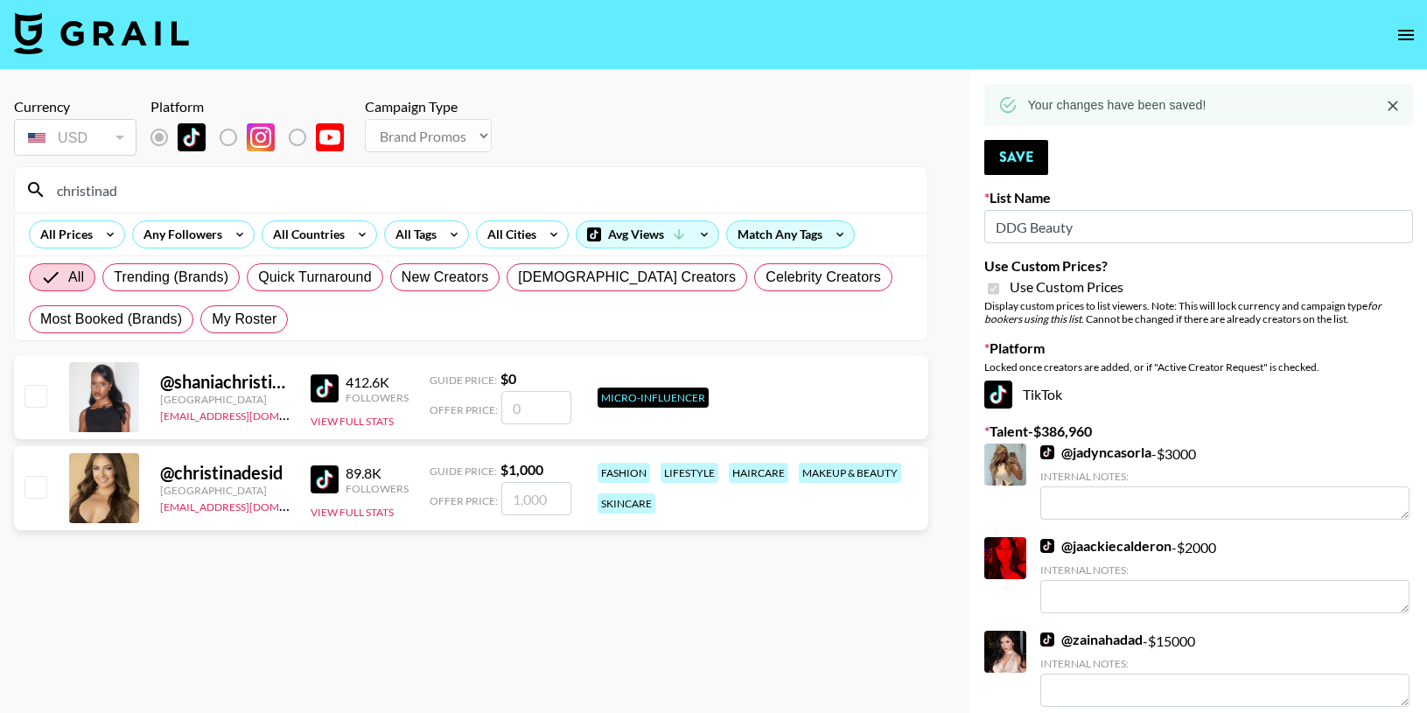
type input "christinad"
click at [33, 484] on input "checkbox" at bounding box center [35, 486] width 21 height 21
checkbox input "true"
type input "1000"
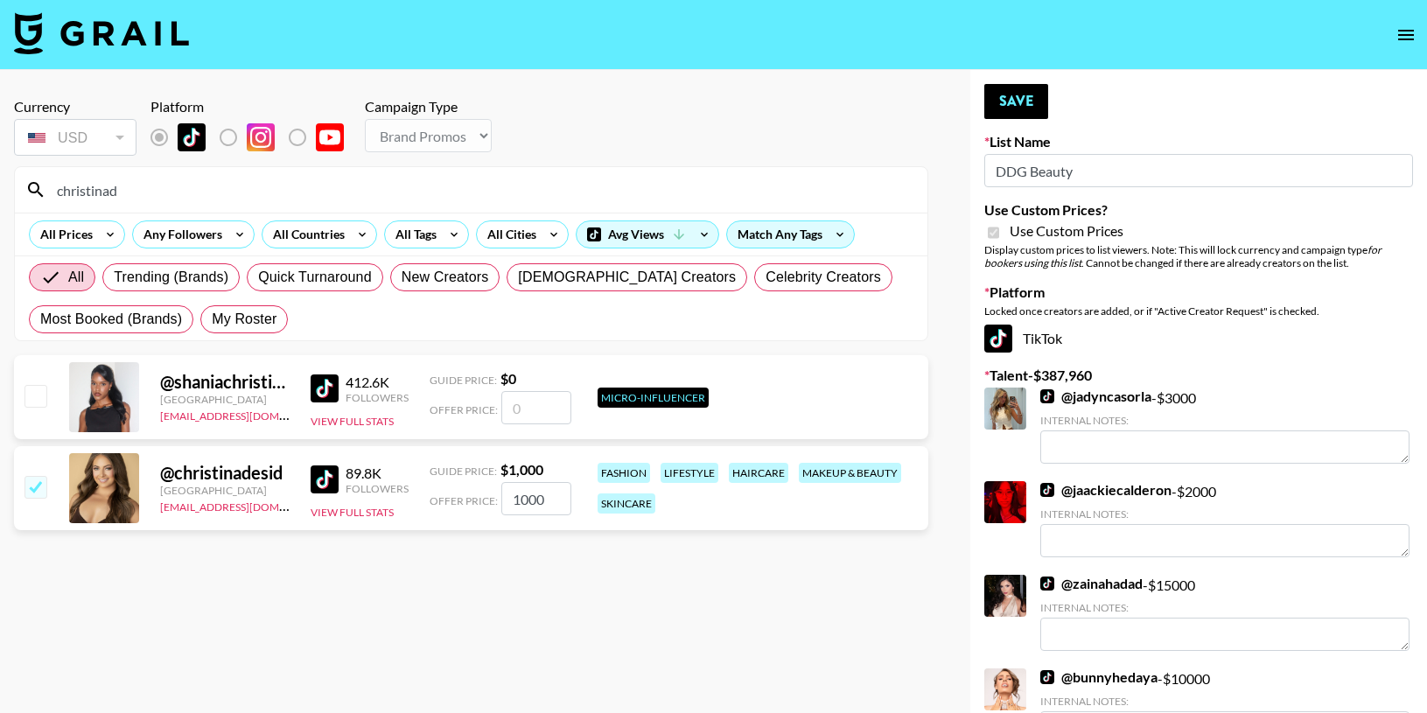
drag, startPoint x: 550, startPoint y: 501, endPoint x: 319, endPoint y: 468, distance: 234.2
click at [343, 469] on div "@ christinadesid [GEOGRAPHIC_DATA] [EMAIL_ADDRESS][DOMAIN_NAME] 89.8K Followers…" at bounding box center [471, 488] width 915 height 84
checkbox input "true"
type input "800"
click at [1007, 105] on button "Save" at bounding box center [1017, 101] width 64 height 35
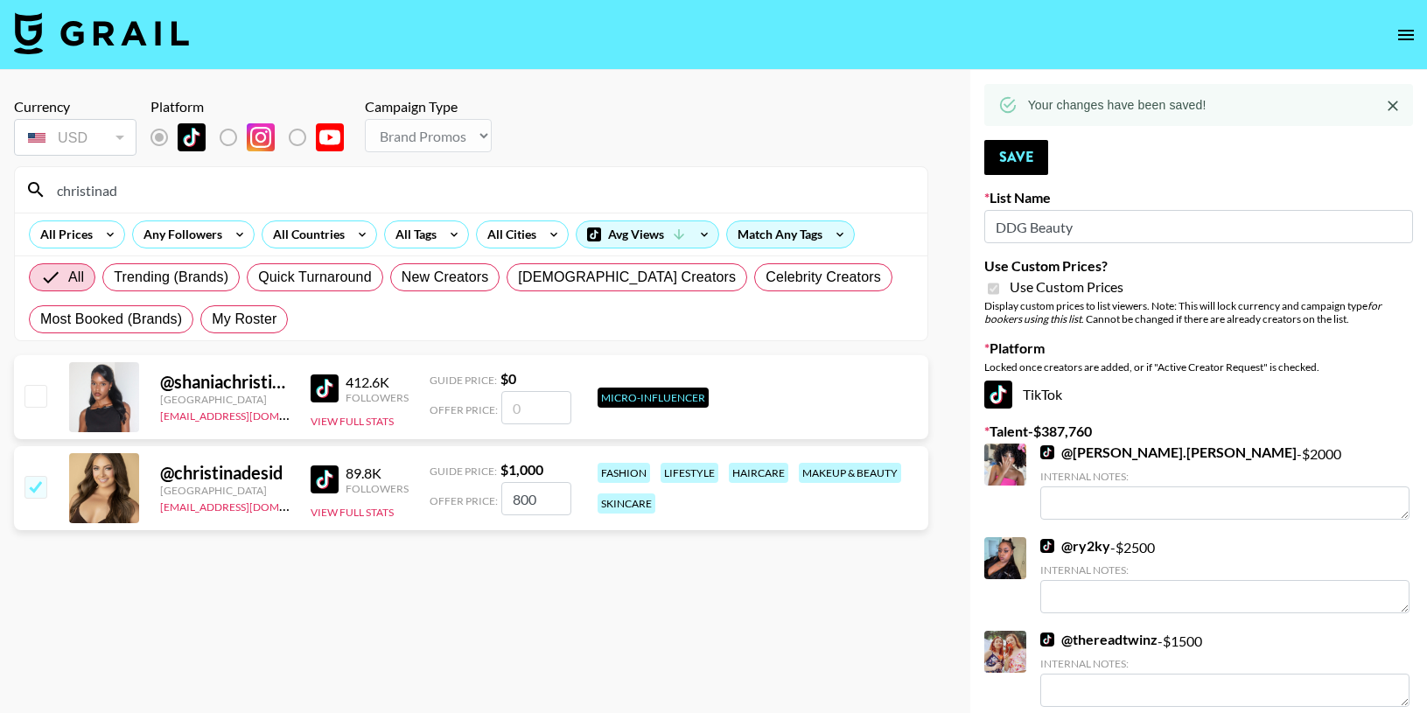
drag, startPoint x: 130, startPoint y: 195, endPoint x: -25, endPoint y: 177, distance: 156.0
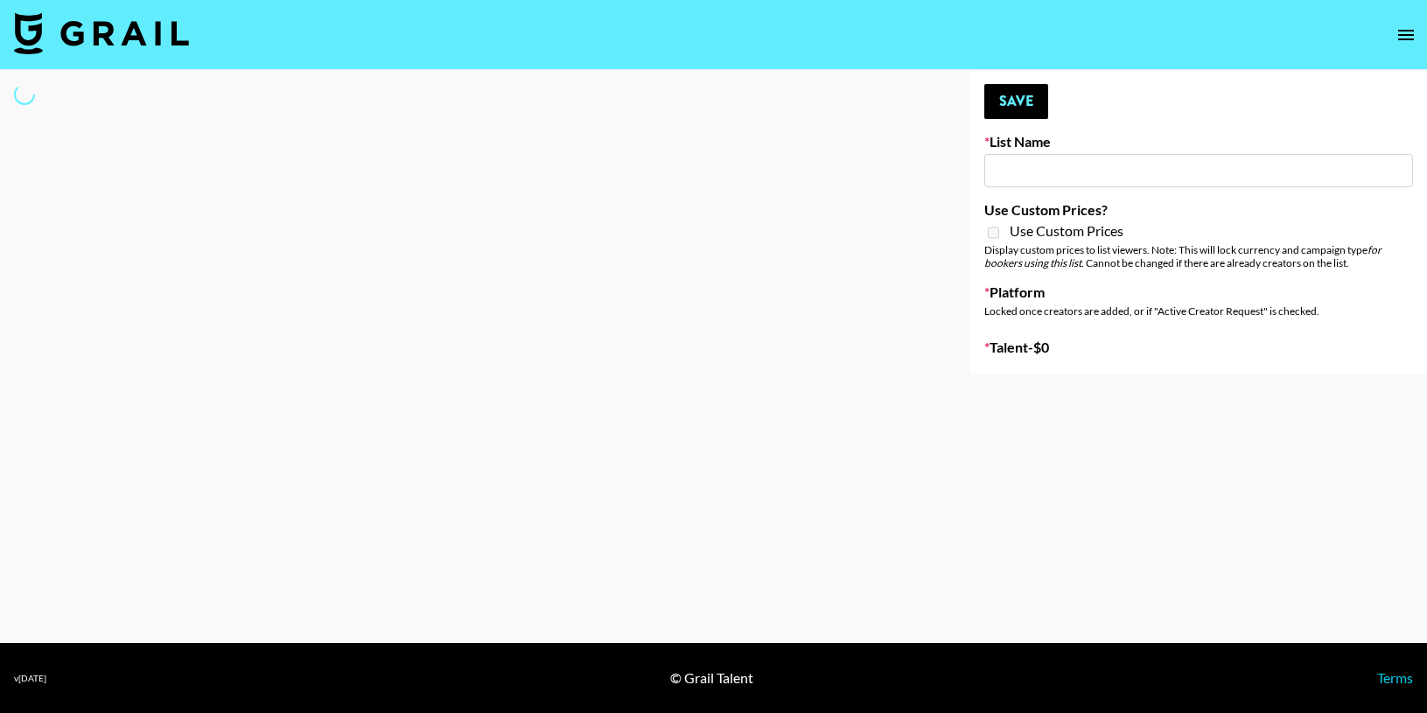
type input "Unreal Management List"
select select "Song"
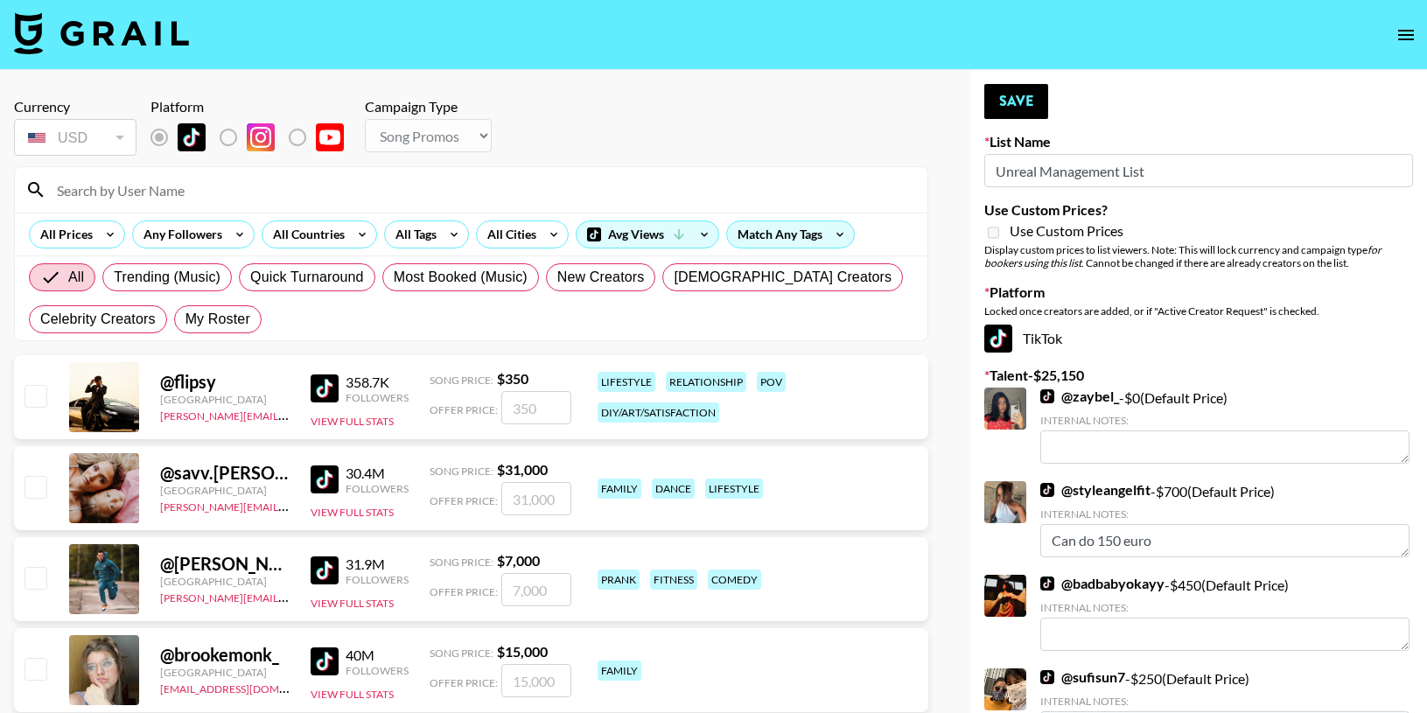
click at [87, 188] on input at bounding box center [481, 190] width 871 height 28
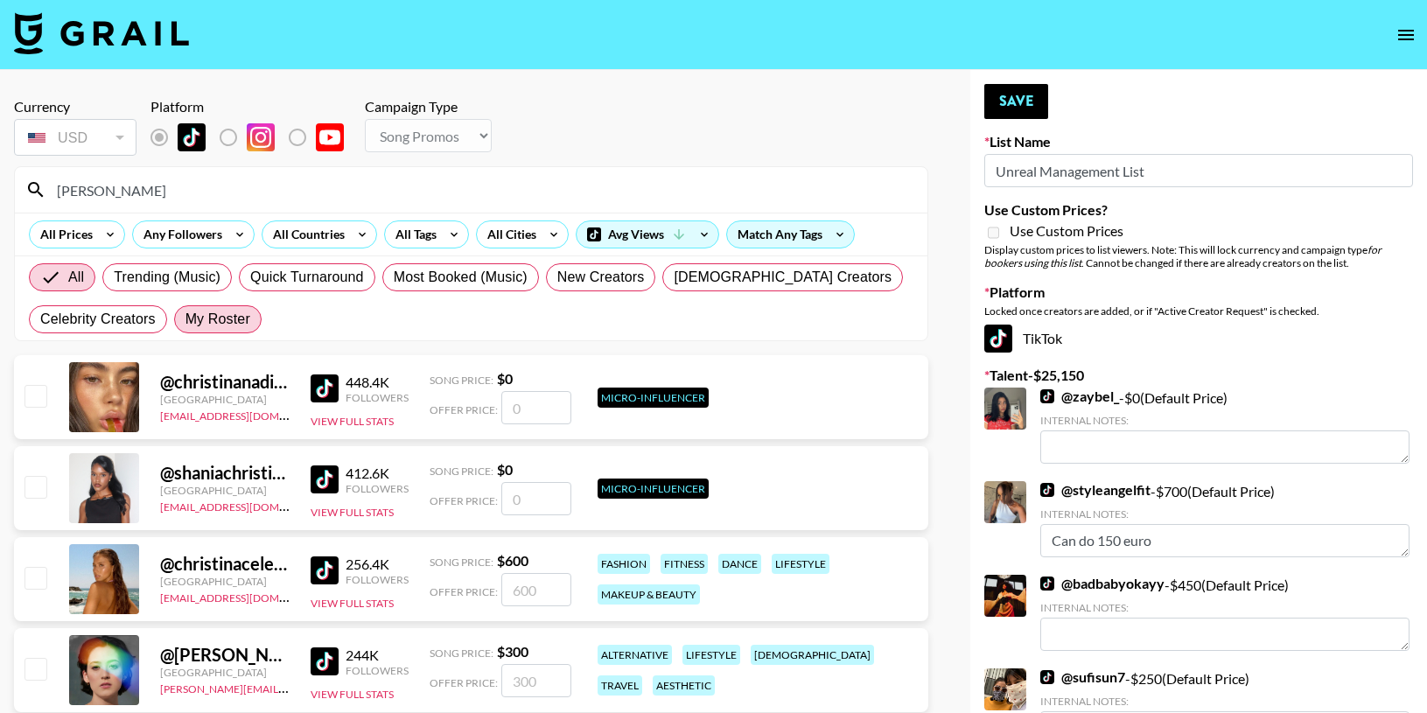
type input "christinades"
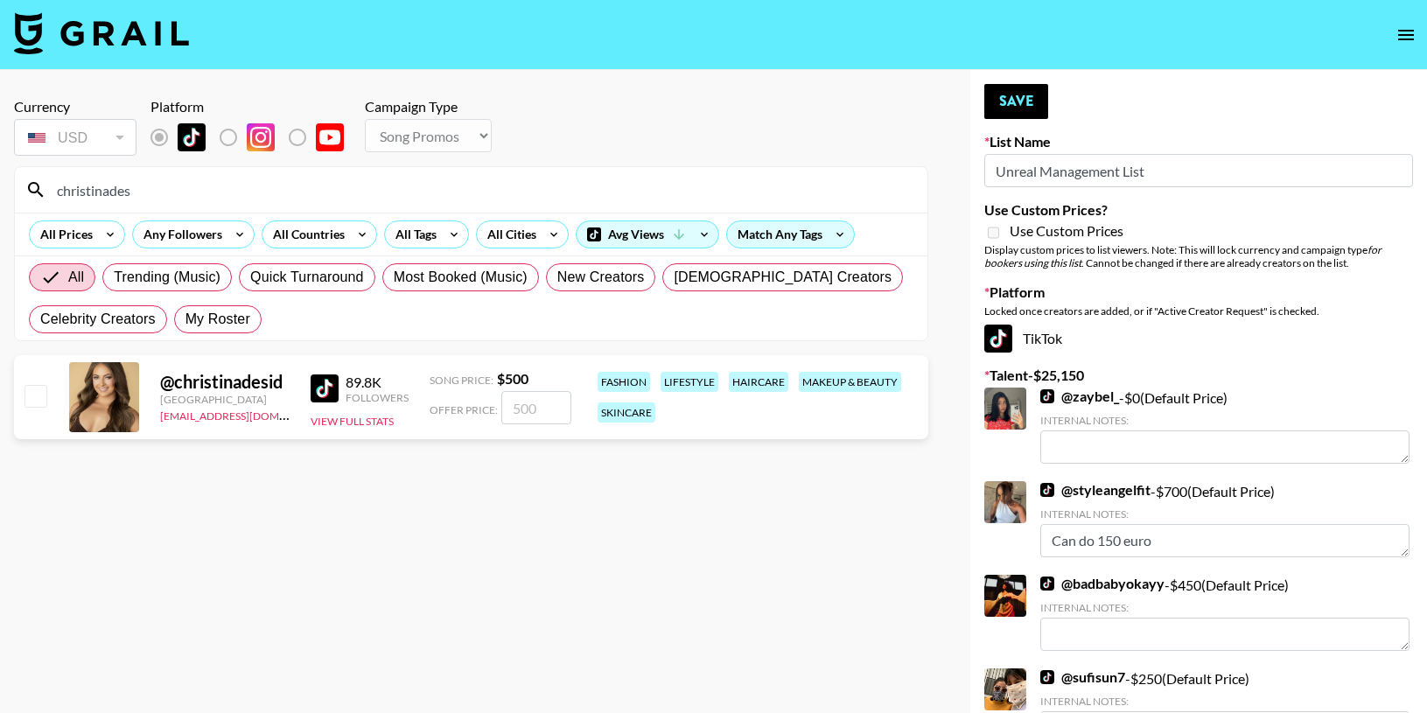
click at [41, 402] on input "checkbox" at bounding box center [35, 395] width 21 height 21
checkbox input "true"
type input "500"
drag, startPoint x: 555, startPoint y: 410, endPoint x: 336, endPoint y: 375, distance: 221.6
click at [341, 380] on div "@ christinadesid United States alyssa.bogdan@grail-talent.com 89.8K Followers V…" at bounding box center [471, 397] width 915 height 84
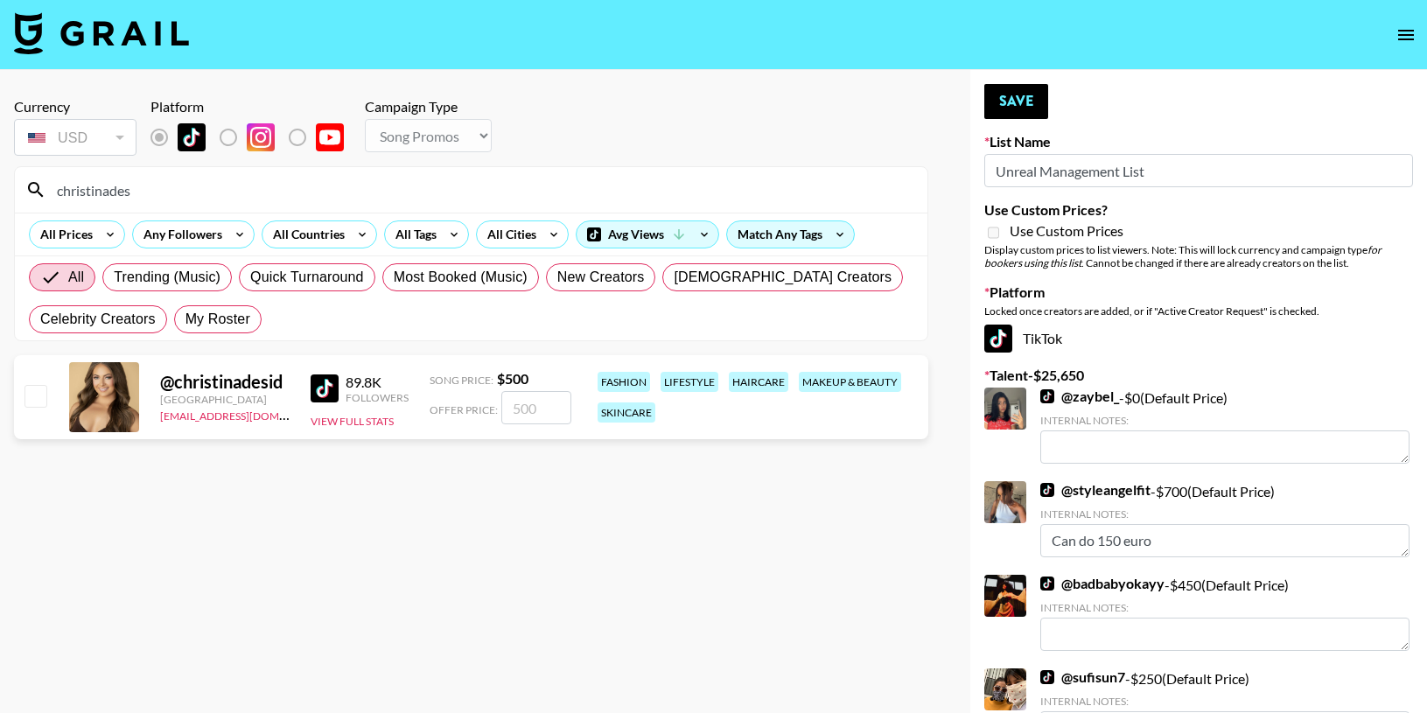
checkbox input "false"
type input "1"
checkbox input "true"
type input "150"
click at [1006, 96] on button "Save" at bounding box center [1017, 101] width 64 height 35
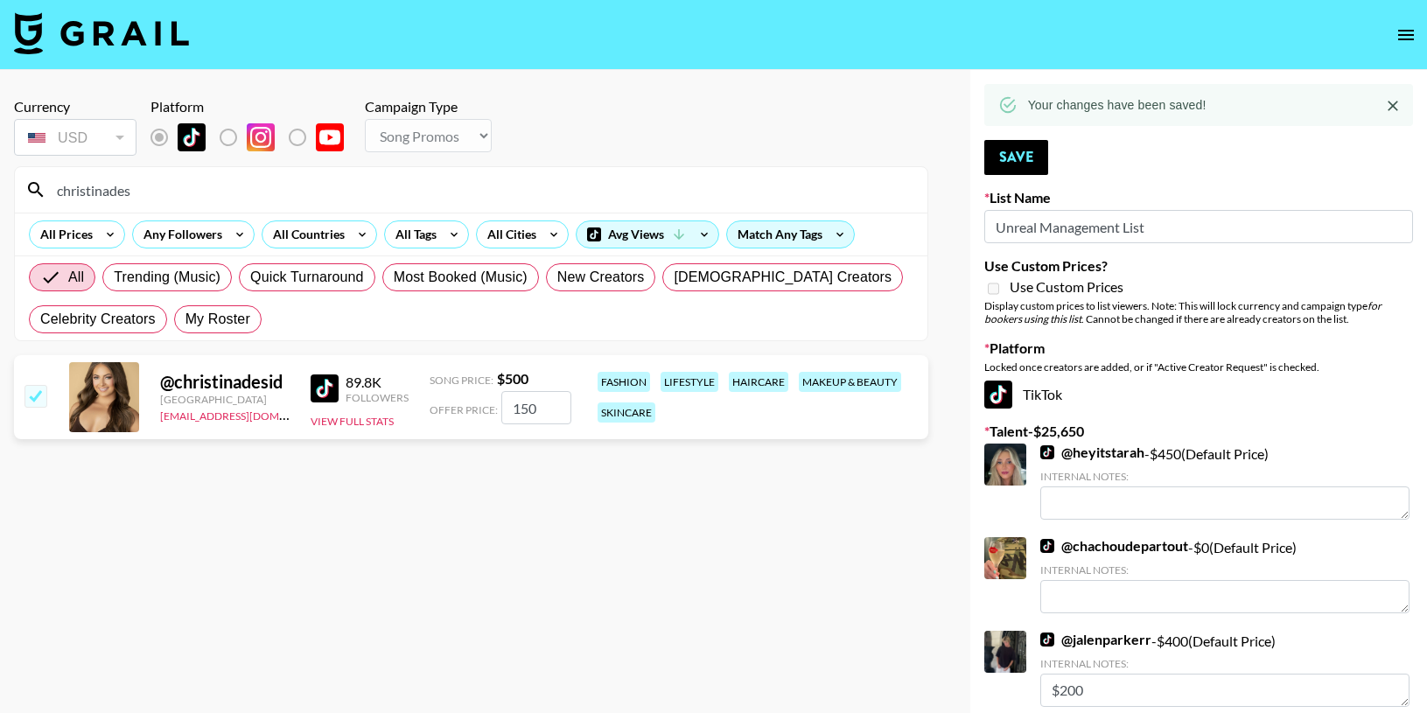
drag, startPoint x: 137, startPoint y: 191, endPoint x: 26, endPoint y: 189, distance: 111.2
click at [27, 191] on div "christinades" at bounding box center [471, 190] width 913 height 46
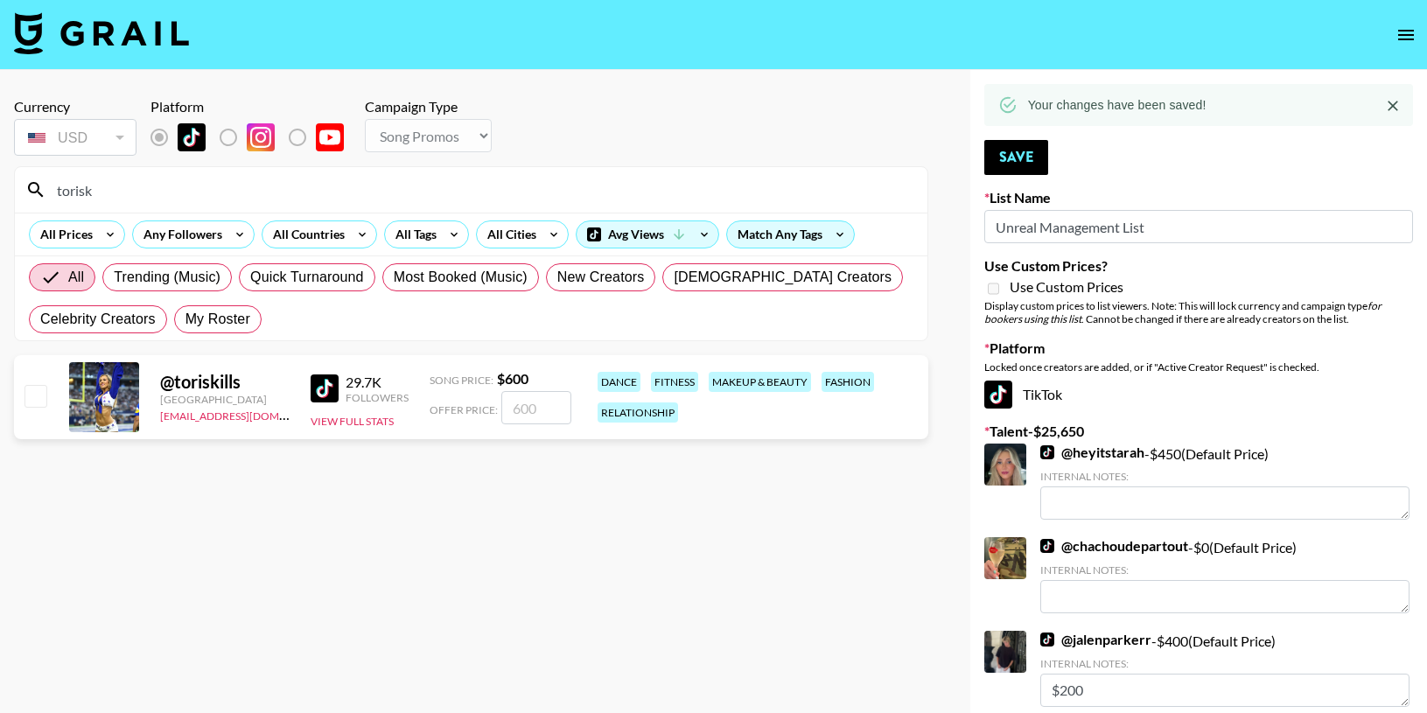
type input "torisk"
click at [33, 383] on div at bounding box center [34, 397] width 27 height 30
click at [26, 399] on input "checkbox" at bounding box center [35, 395] width 21 height 21
checkbox input "true"
type input "600"
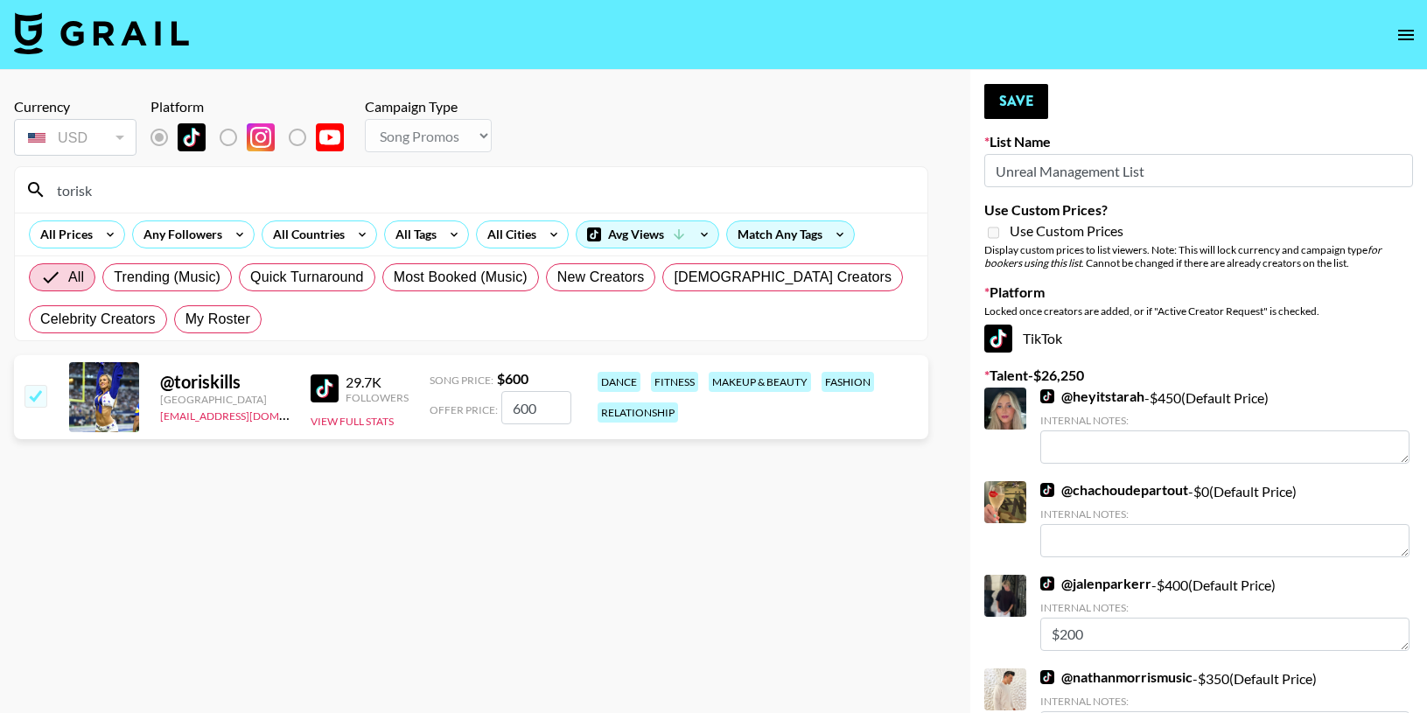
drag, startPoint x: 541, startPoint y: 406, endPoint x: 451, endPoint y: 400, distance: 90.4
click at [459, 403] on div "Offer Price: 600" at bounding box center [501, 407] width 142 height 33
checkbox input "false"
type input "1"
checkbox input "true"
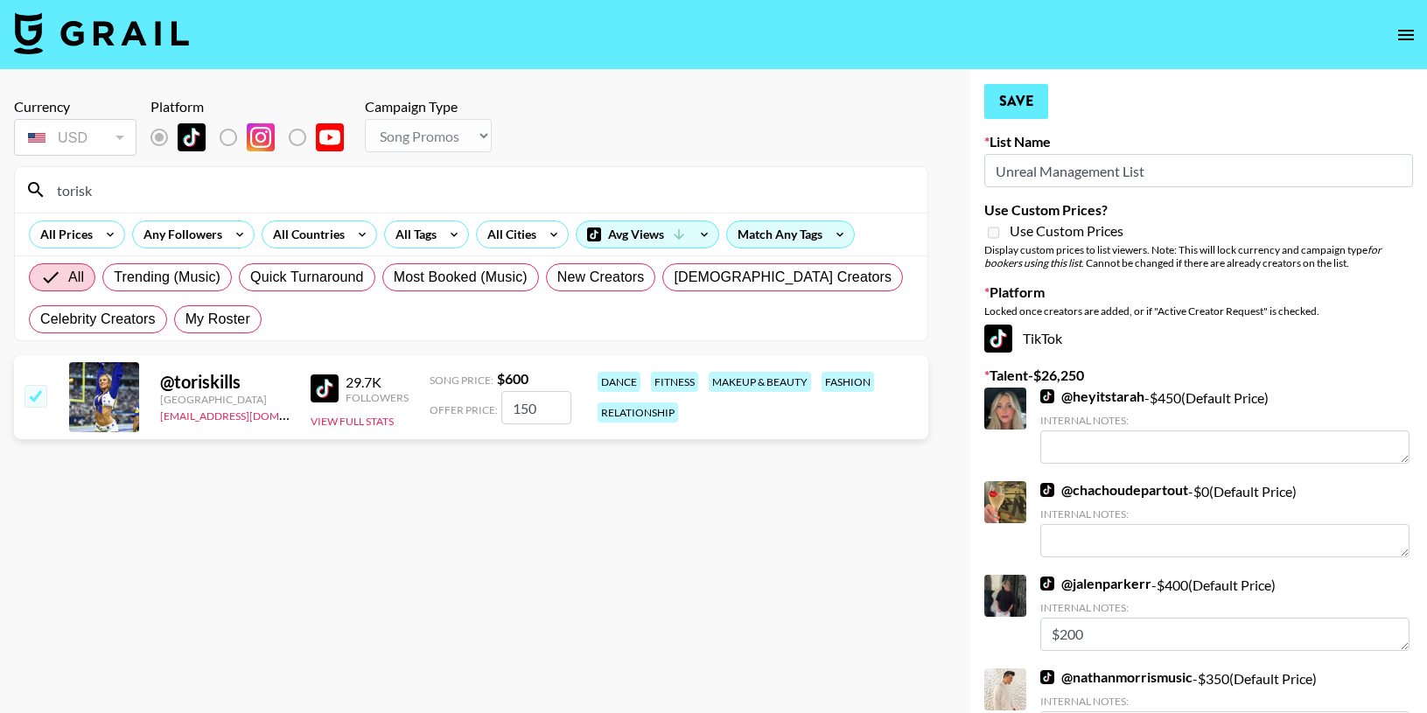
type input "150"
click at [1023, 110] on button "Save" at bounding box center [1017, 101] width 64 height 35
